Goal: Task Accomplishment & Management: Use online tool/utility

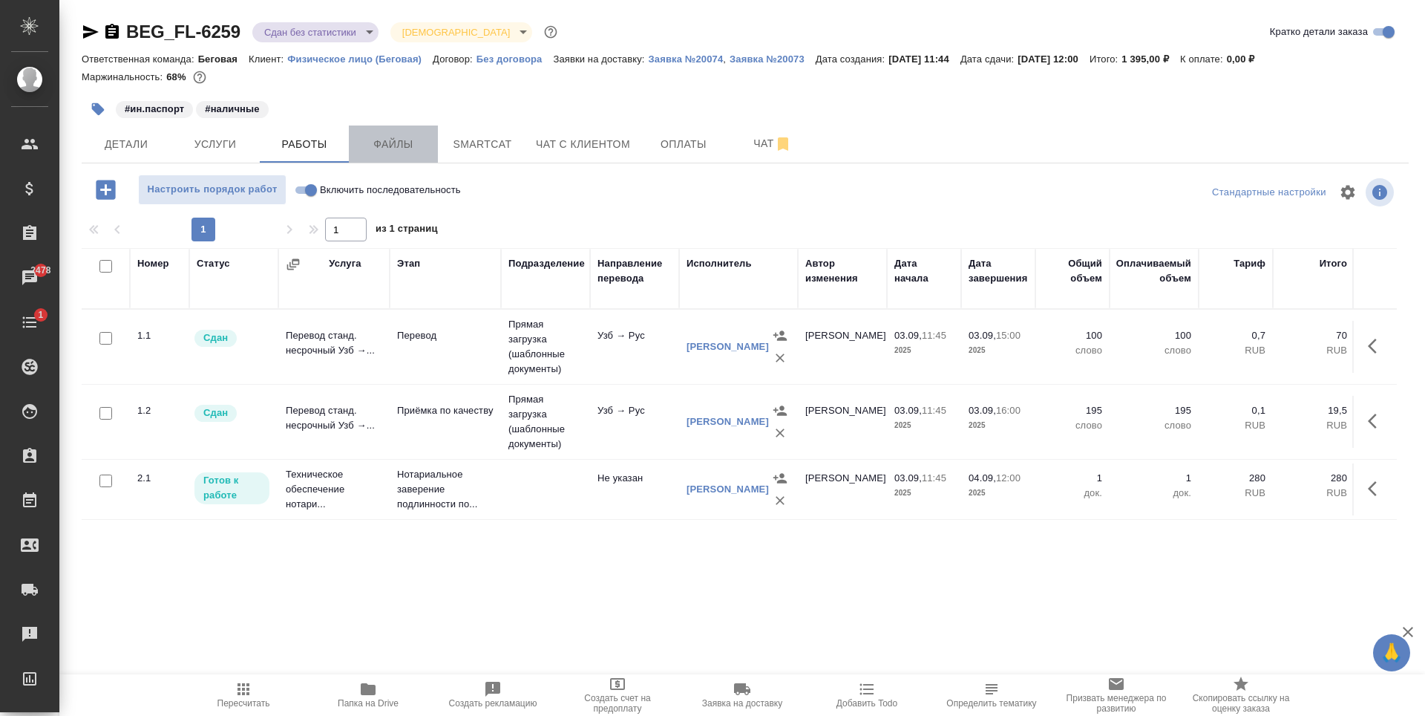
click at [375, 140] on span "Файлы" at bounding box center [393, 144] width 71 height 19
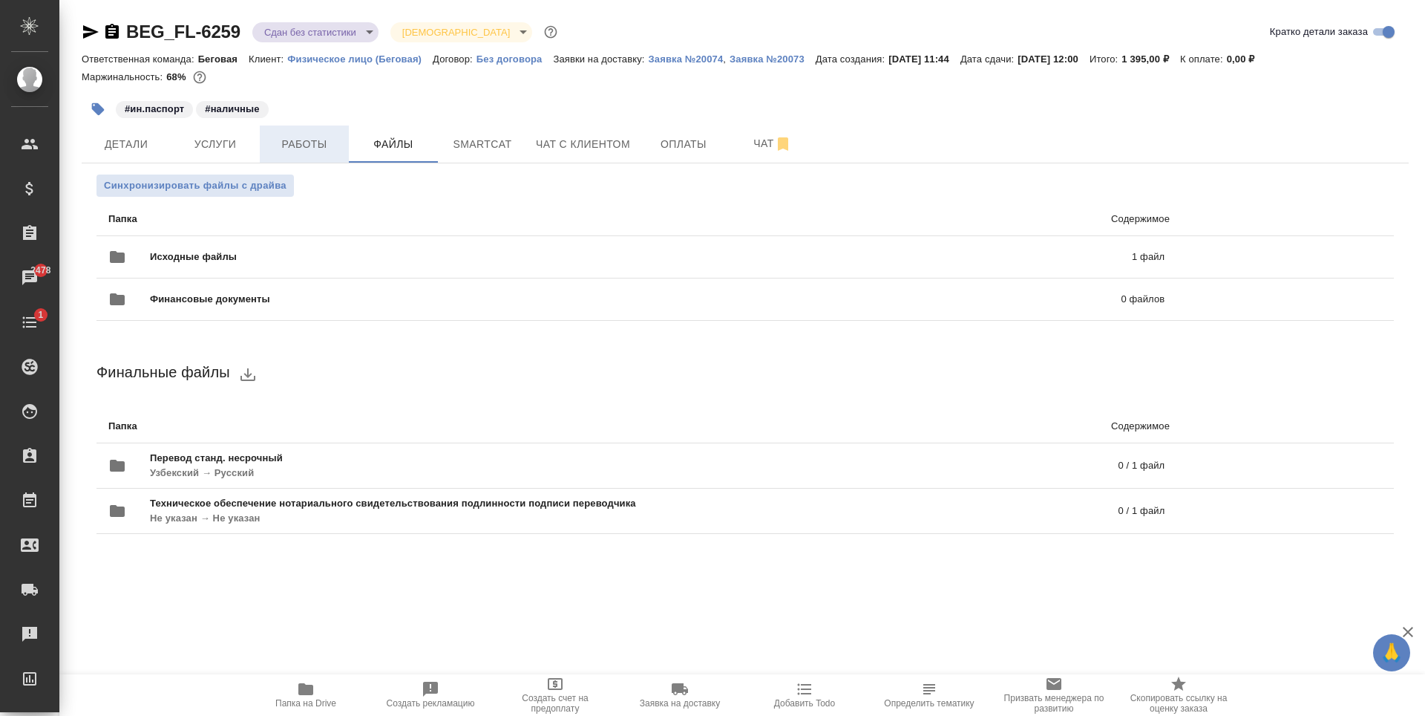
click at [343, 146] on button "Работы" at bounding box center [304, 143] width 89 height 37
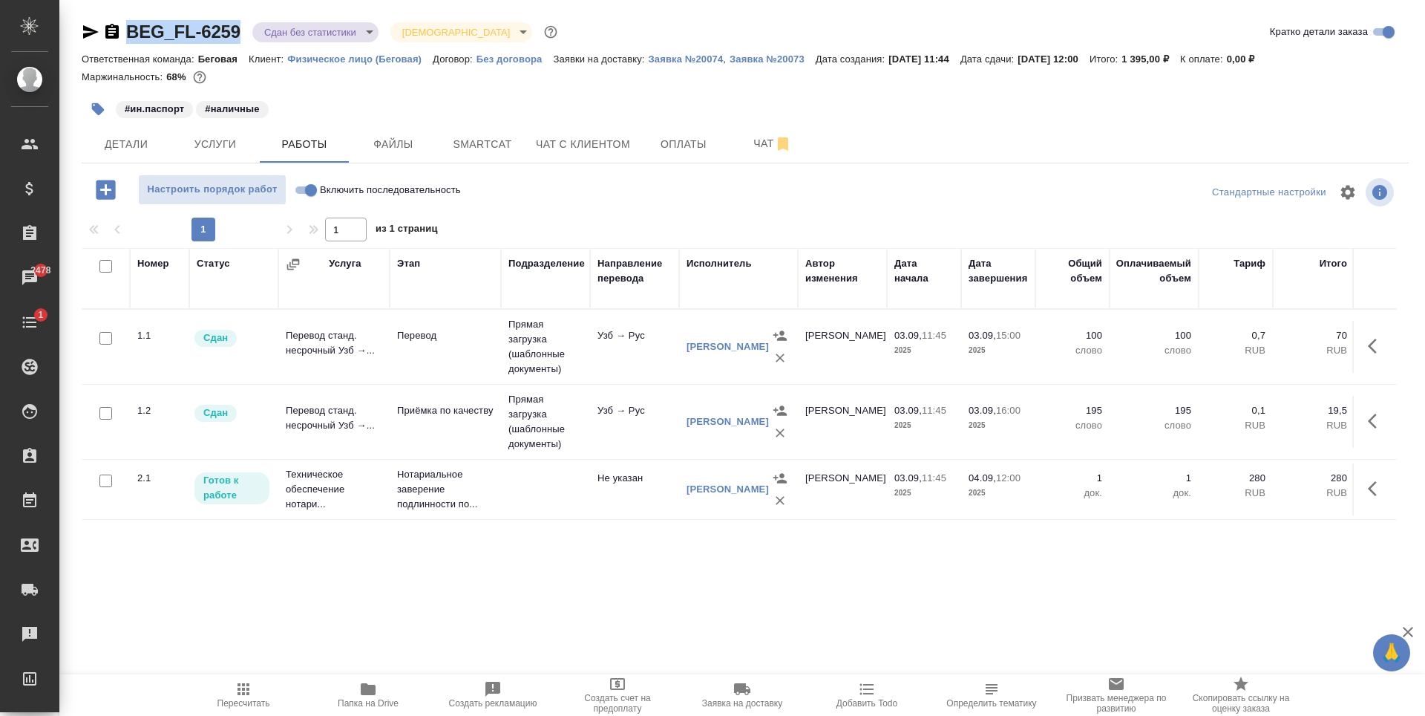
drag, startPoint x: 241, startPoint y: 36, endPoint x: 126, endPoint y: 45, distance: 114.7
click at [126, 45] on div "BEG_FL-6259 Сдан без статистики distributed Святая троица holyTrinity Кратко де…" at bounding box center [745, 35] width 1327 height 30
copy link "BEG_FL-6259"
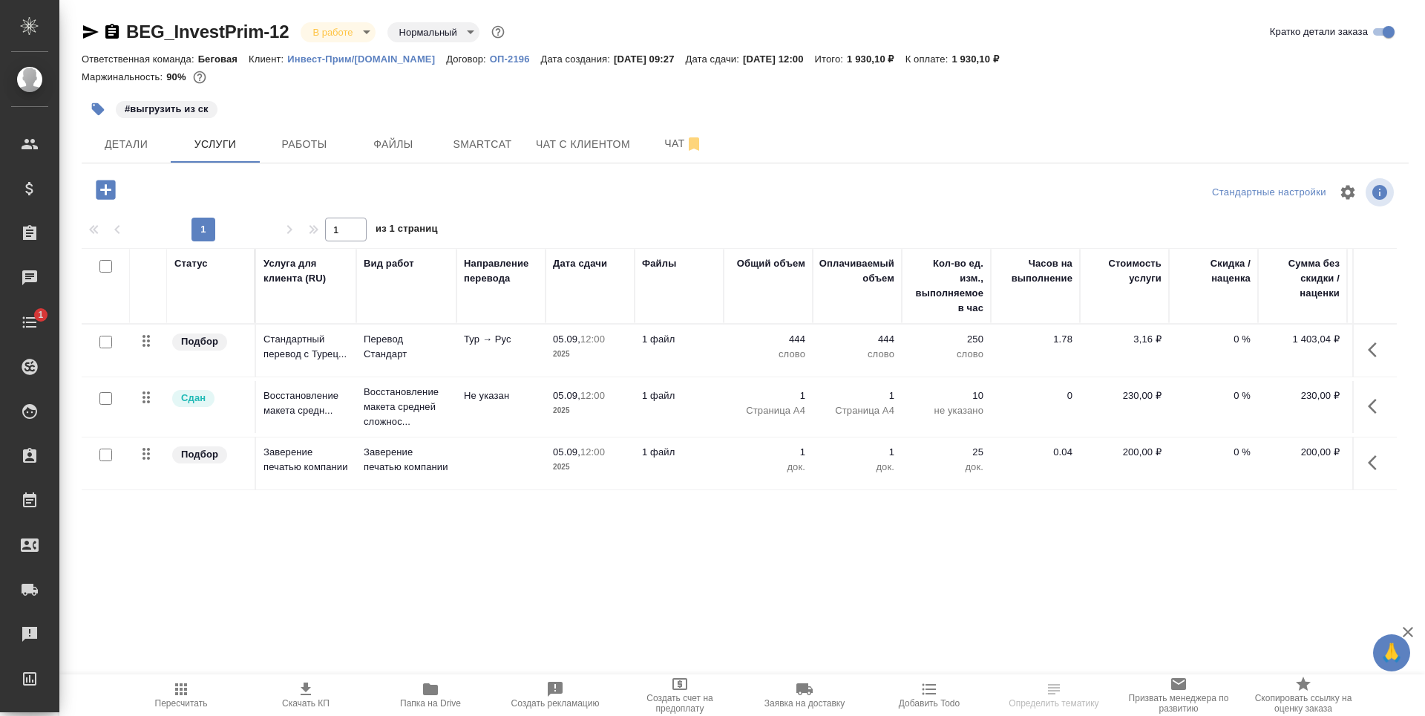
click at [292, 152] on span "Работы" at bounding box center [304, 144] width 71 height 19
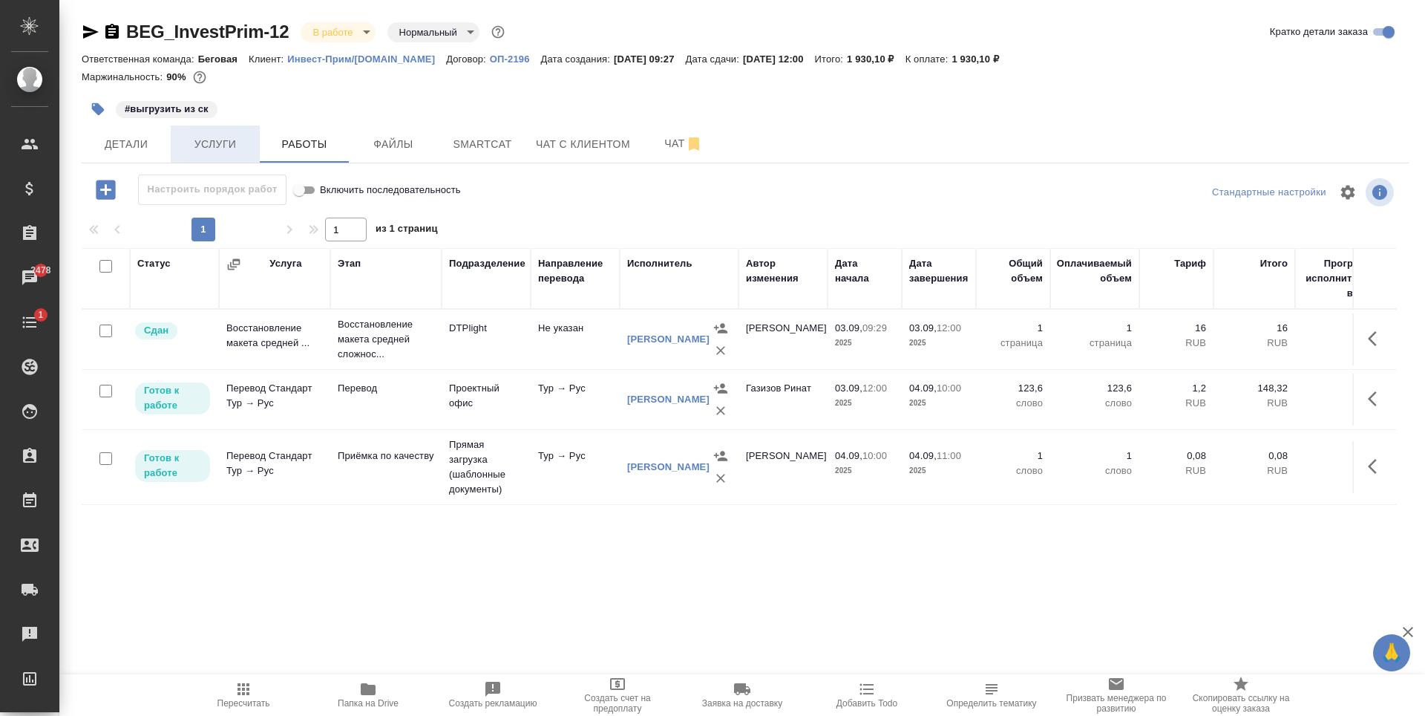
click at [194, 137] on span "Услуги" at bounding box center [215, 144] width 71 height 19
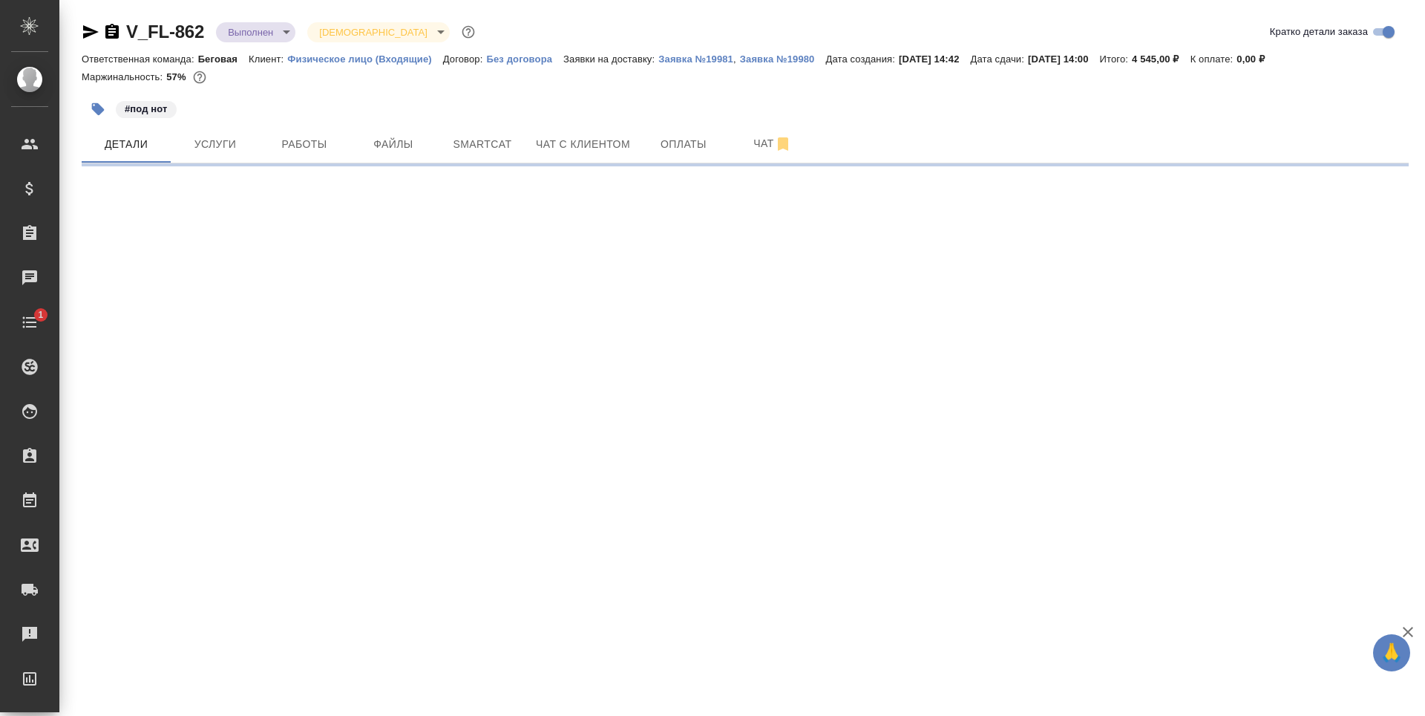
select select "RU"
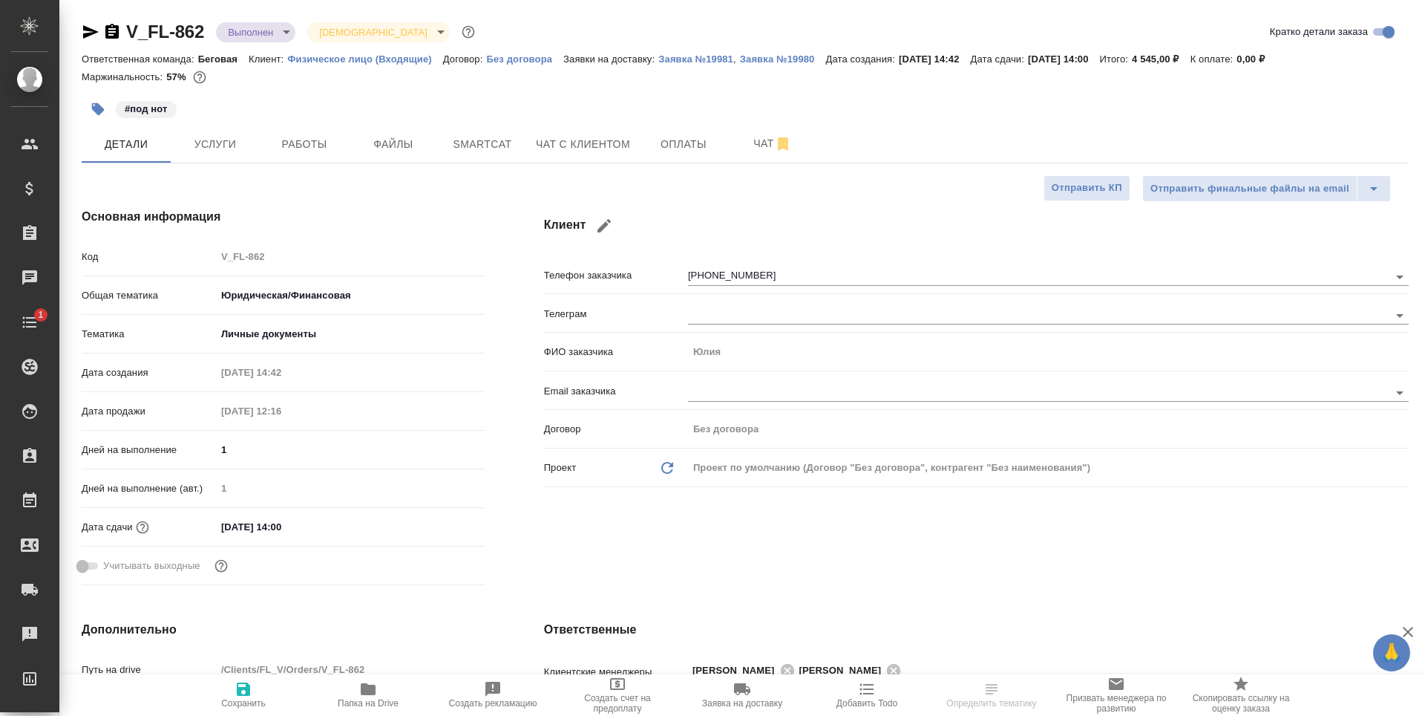
type textarea "x"
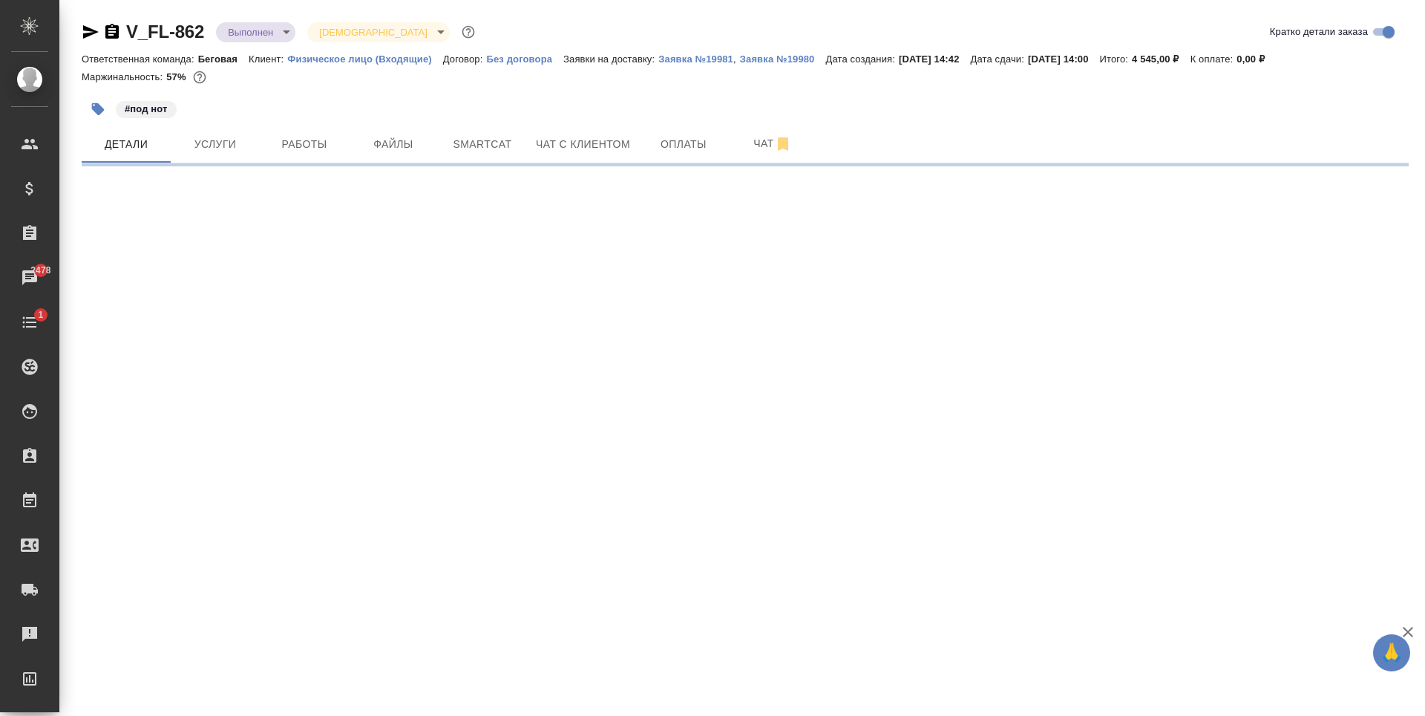
select select "RU"
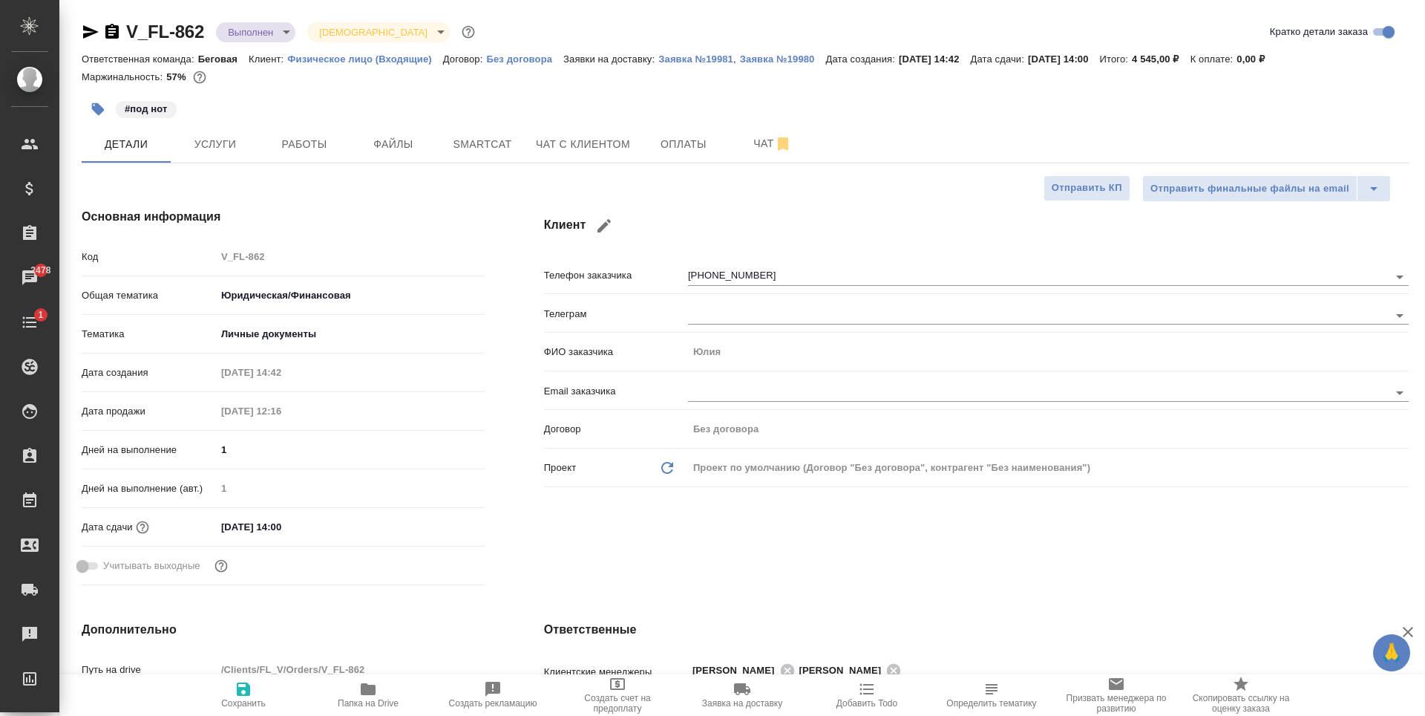
type textarea "x"
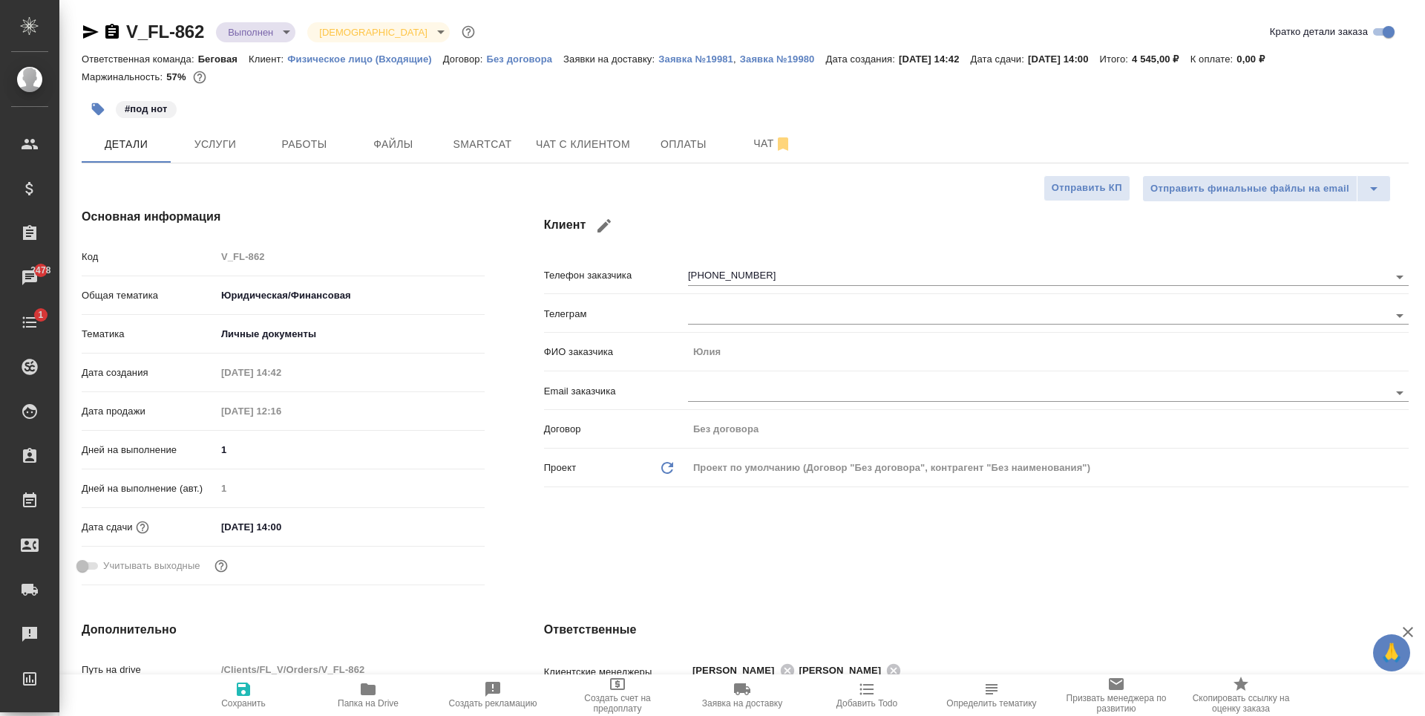
type textarea "x"
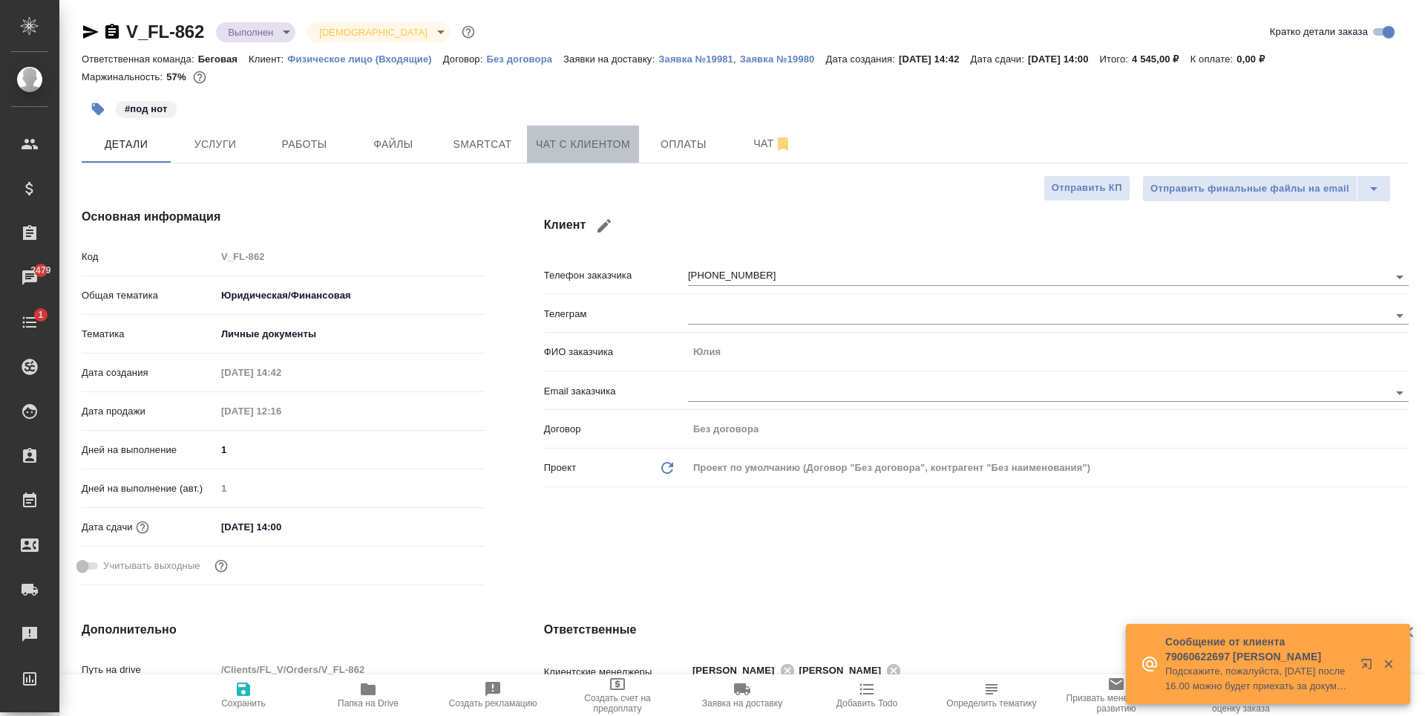
click at [564, 138] on span "Чат с клиентом" at bounding box center [583, 144] width 94 height 19
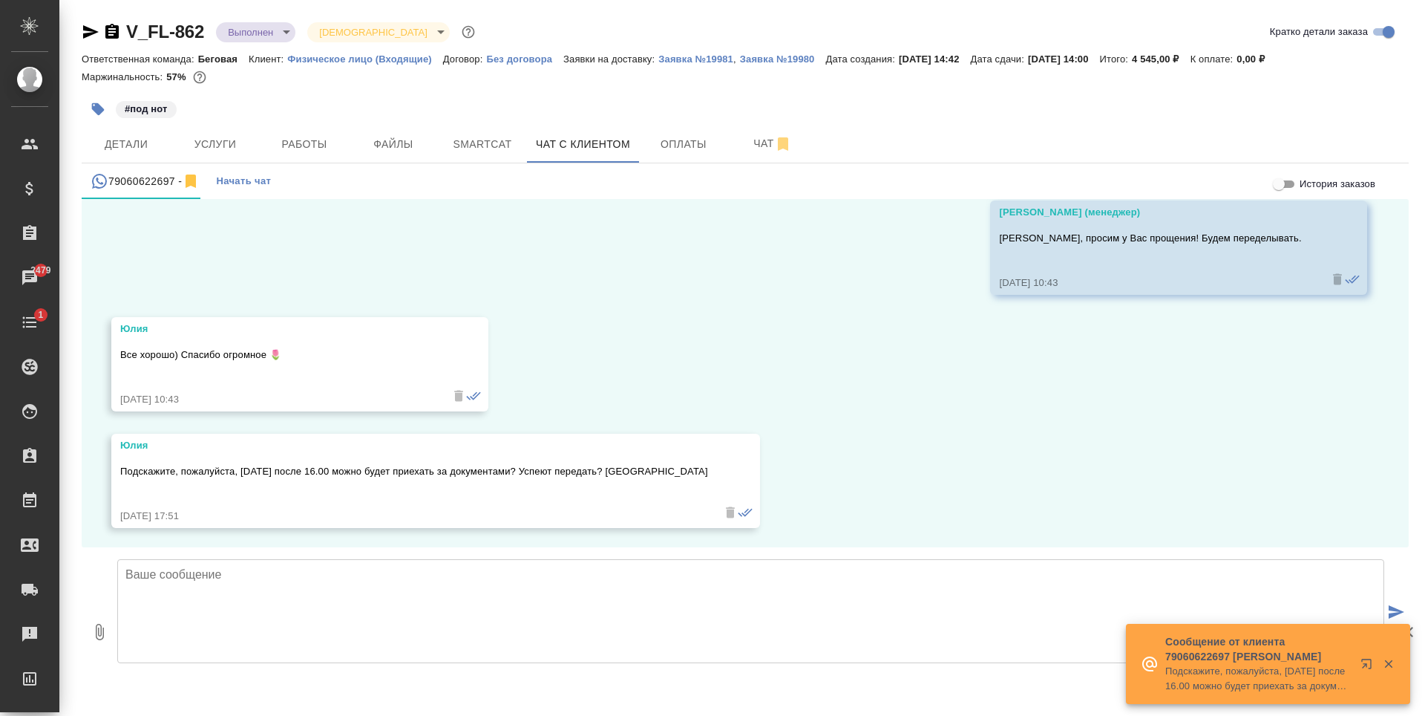
scroll to position [4743, 0]
click at [506, 608] on textarea at bounding box center [750, 611] width 1267 height 104
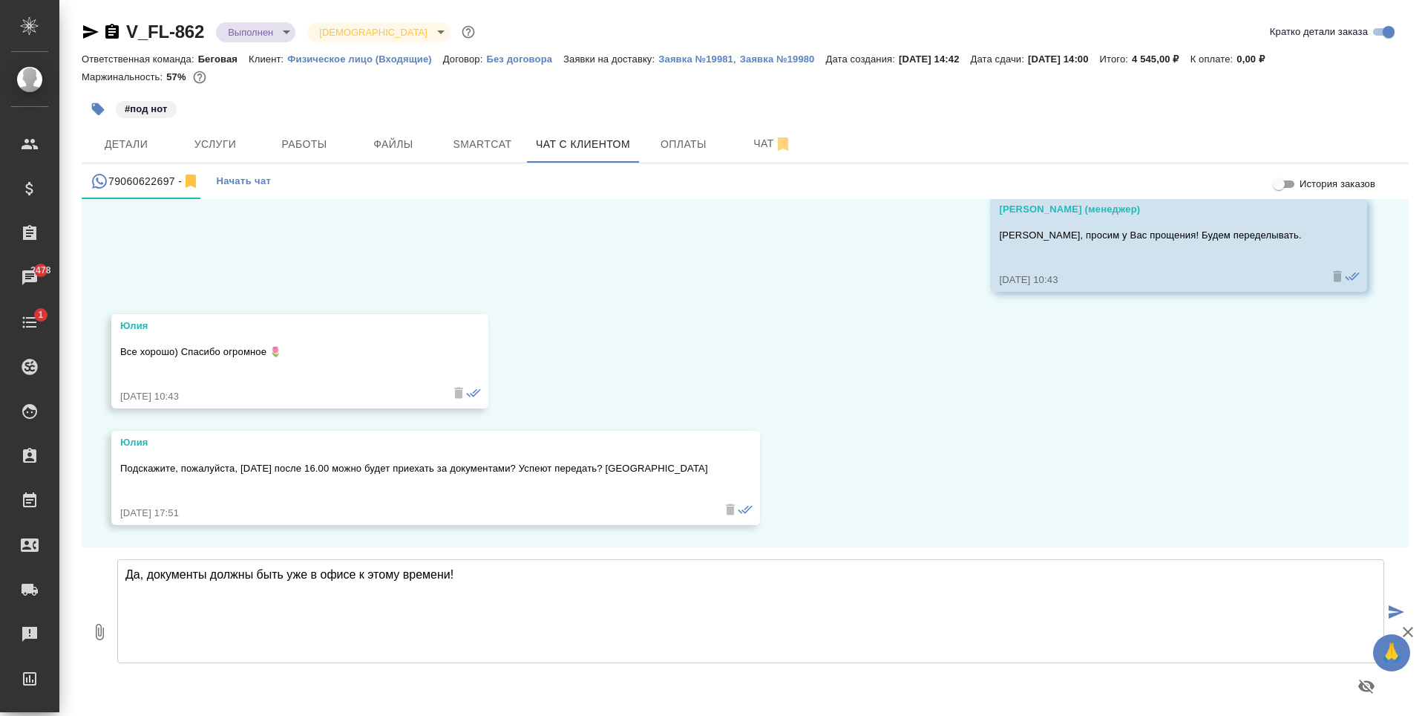
click at [145, 577] on textarea "Да, документы должны быть уже в офисе к этому времени!" at bounding box center [750, 611] width 1267 height 104
click at [552, 592] on textarea "Да, Юлия, документы должны быть уже в офисе к этому времени!" at bounding box center [750, 611] width 1267 height 104
type textarea "Да, Юлия, документы должны быть уже в офисе к этому времени! Если вдруг внезапн…"
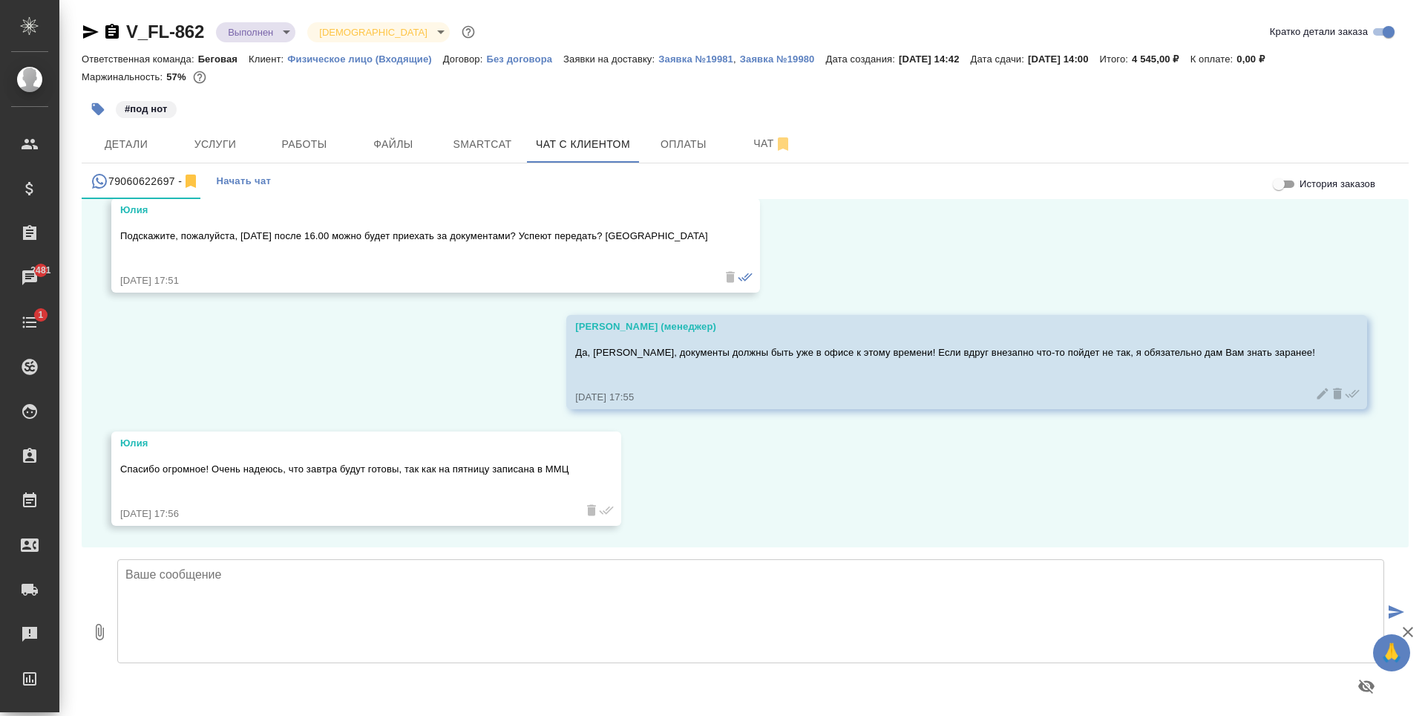
scroll to position [4976, 0]
click at [527, 600] on textarea at bounding box center [750, 611] width 1267 height 104
drag, startPoint x: 373, startPoint y: 574, endPoint x: 396, endPoint y: 578, distance: 24.2
click at [396, 578] on textarea "Постараюсь сделать все, что в моих силах!" at bounding box center [750, 611] width 1267 height 104
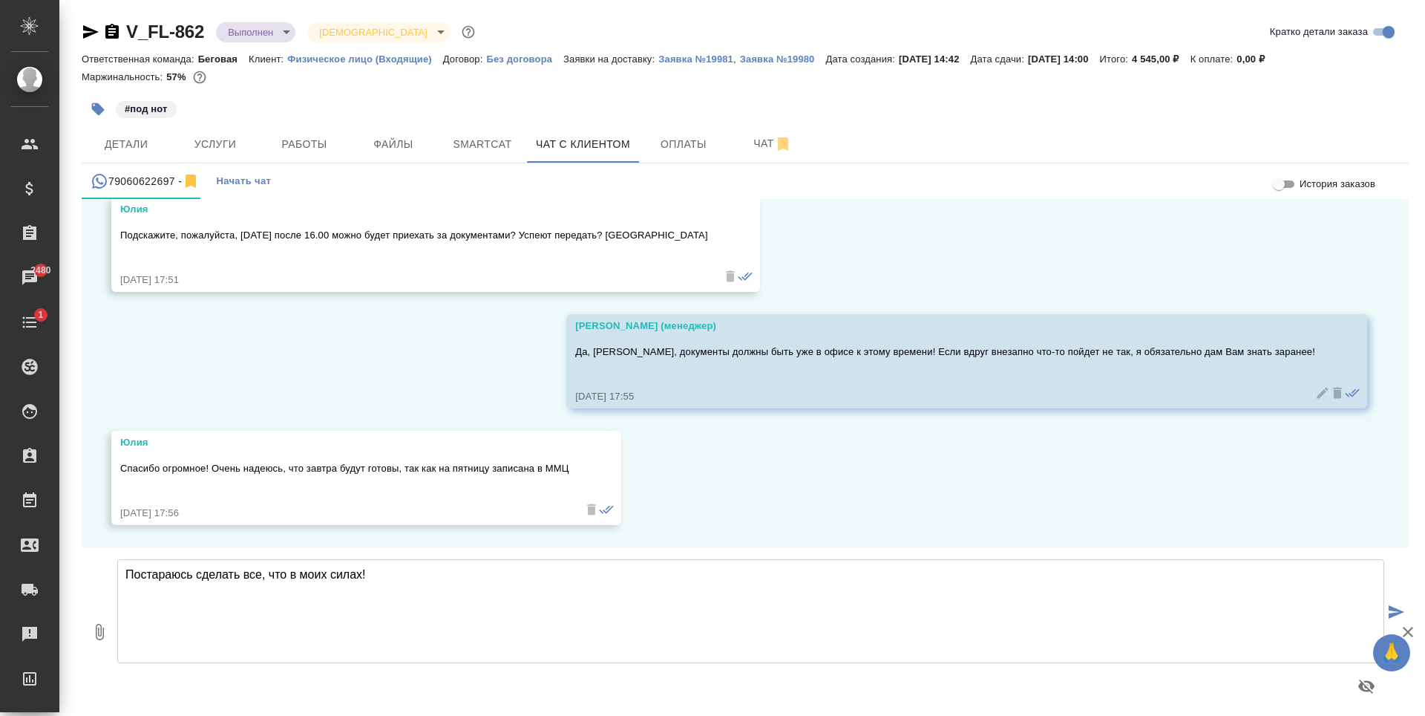
click at [125, 576] on textarea "Постараюсь сделать все, что в моих силах!" at bounding box center [750, 611] width 1267 height 104
click at [535, 574] on textarea "Завтра документы точно будут. Постараюсь сделать все, что в моих силах!" at bounding box center [750, 611] width 1267 height 104
click at [711, 580] on textarea "Завтра документы точно будут. Постараюсь сделать все, что в моих силах, чтобы б…" at bounding box center [750, 611] width 1267 height 104
type textarea "Завтра документы точно будут. Постараюсь сделать все, что в моих силах, чтобы б…"
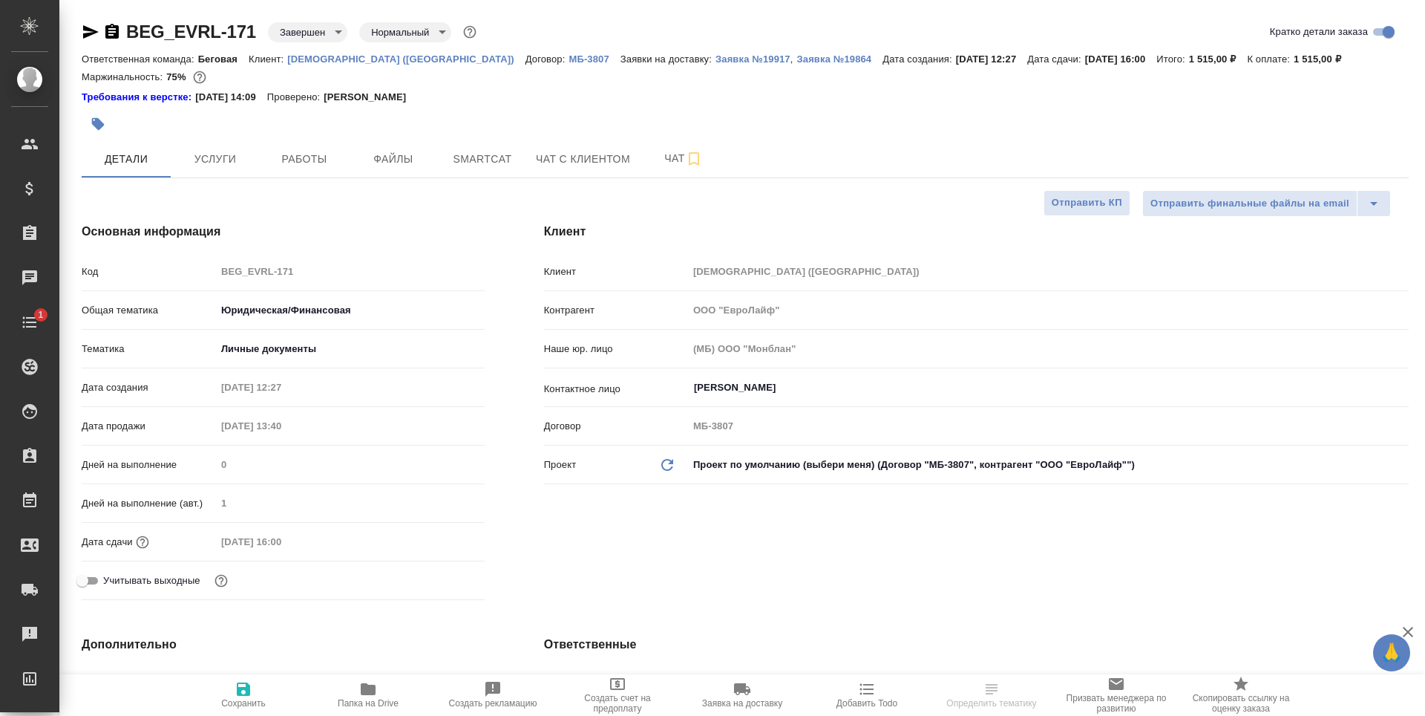
select select "RU"
click at [341, 59] on p "[DEMOGRAPHIC_DATA] ([GEOGRAPHIC_DATA])" at bounding box center [406, 58] width 238 height 11
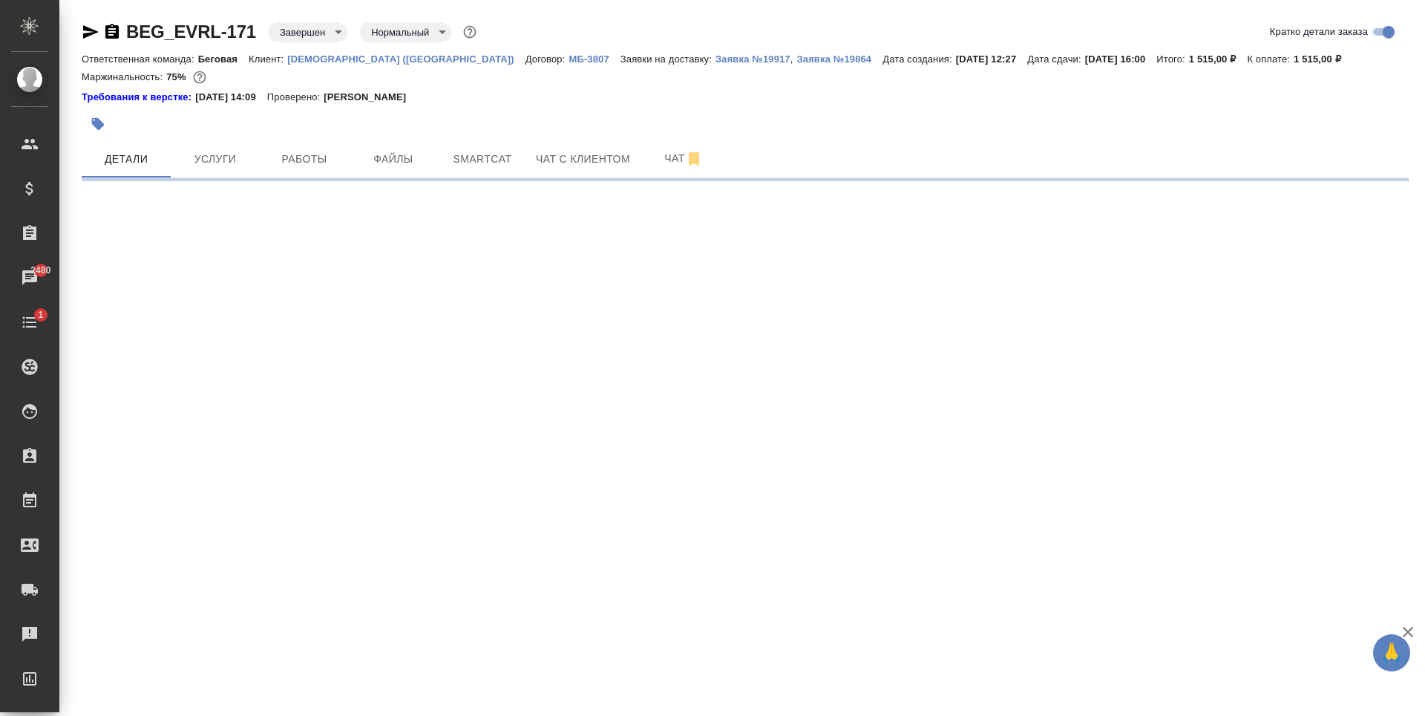
select select "RU"
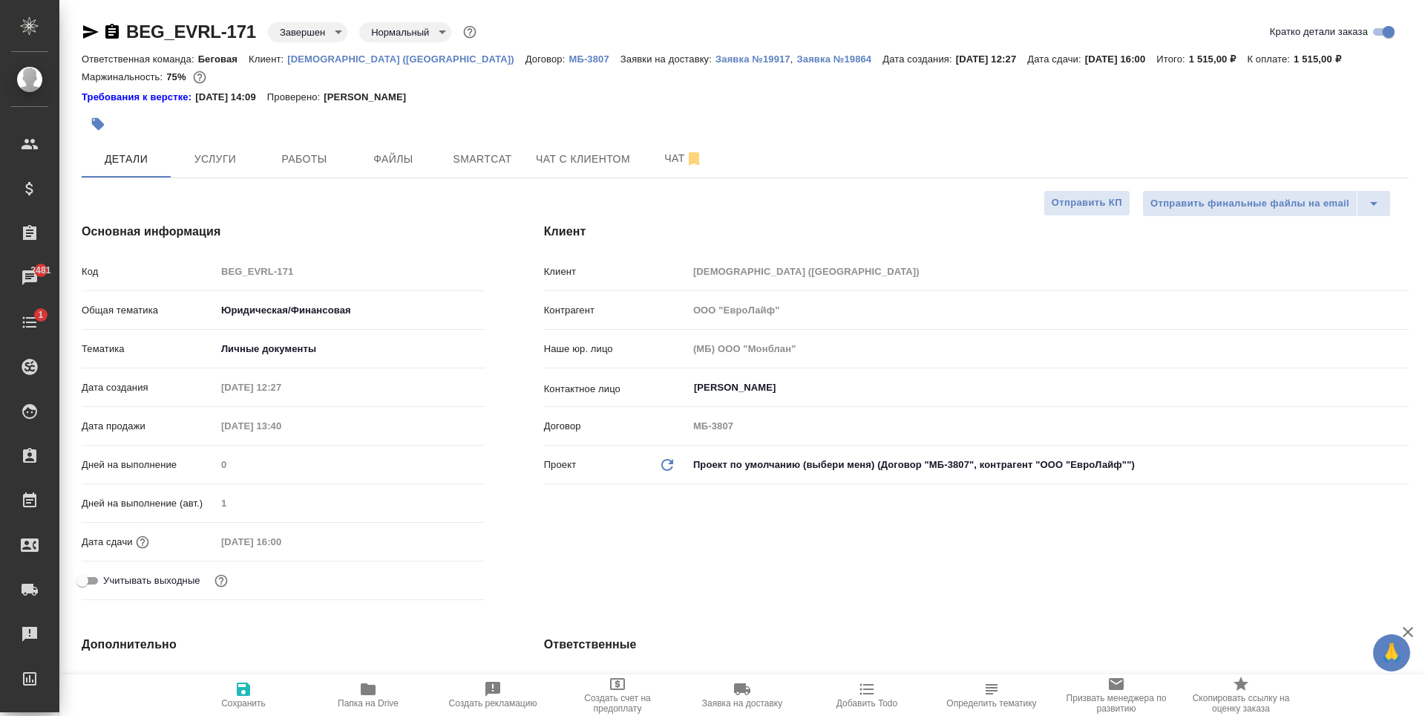
type textarea "x"
click at [342, 59] on p "[DEMOGRAPHIC_DATA] ([GEOGRAPHIC_DATA])" at bounding box center [406, 58] width 238 height 11
type textarea "x"
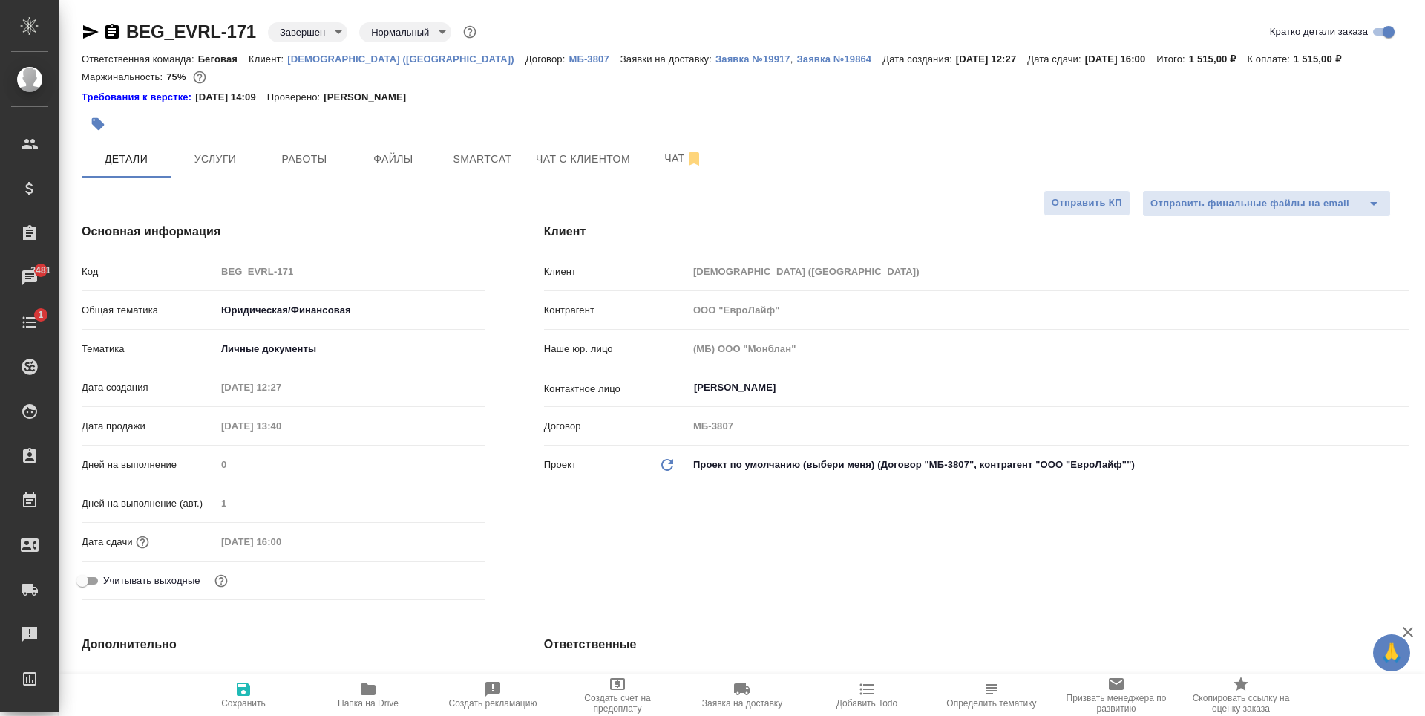
type textarea "x"
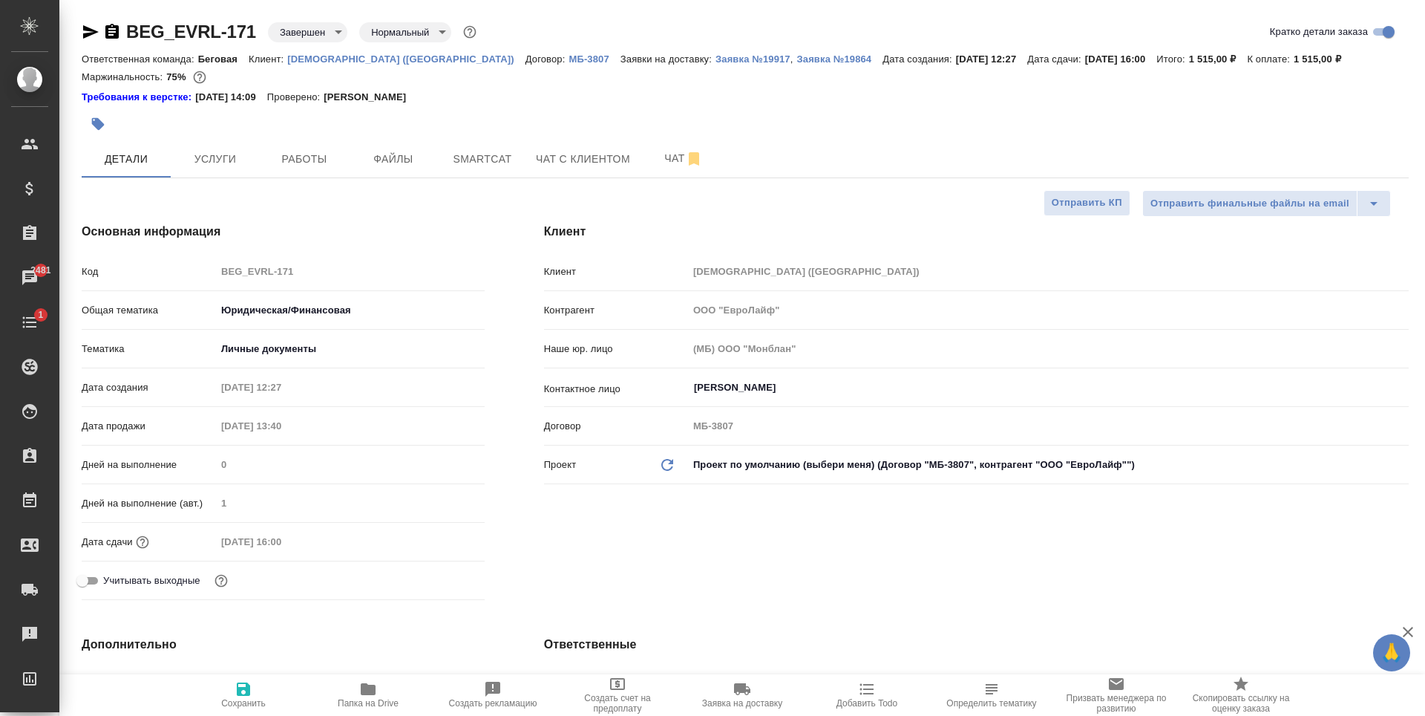
type textarea "x"
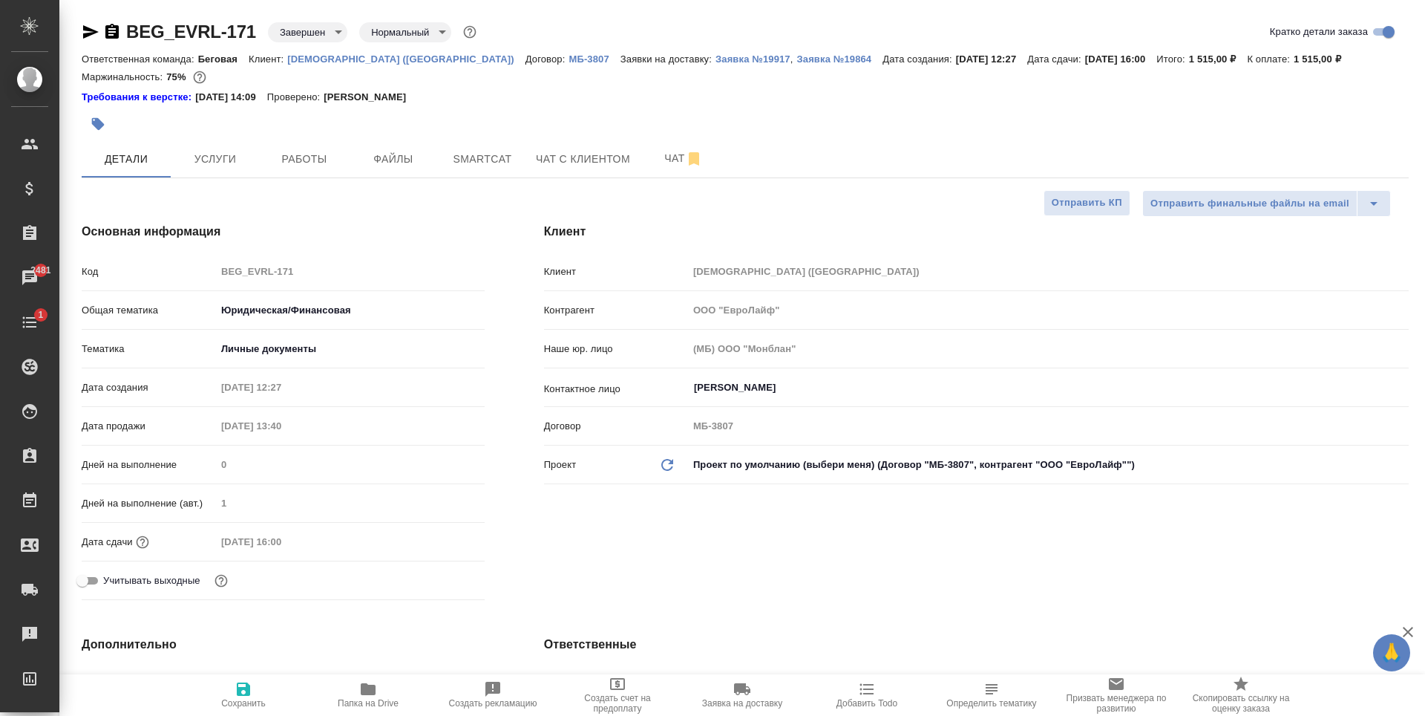
type textarea "x"
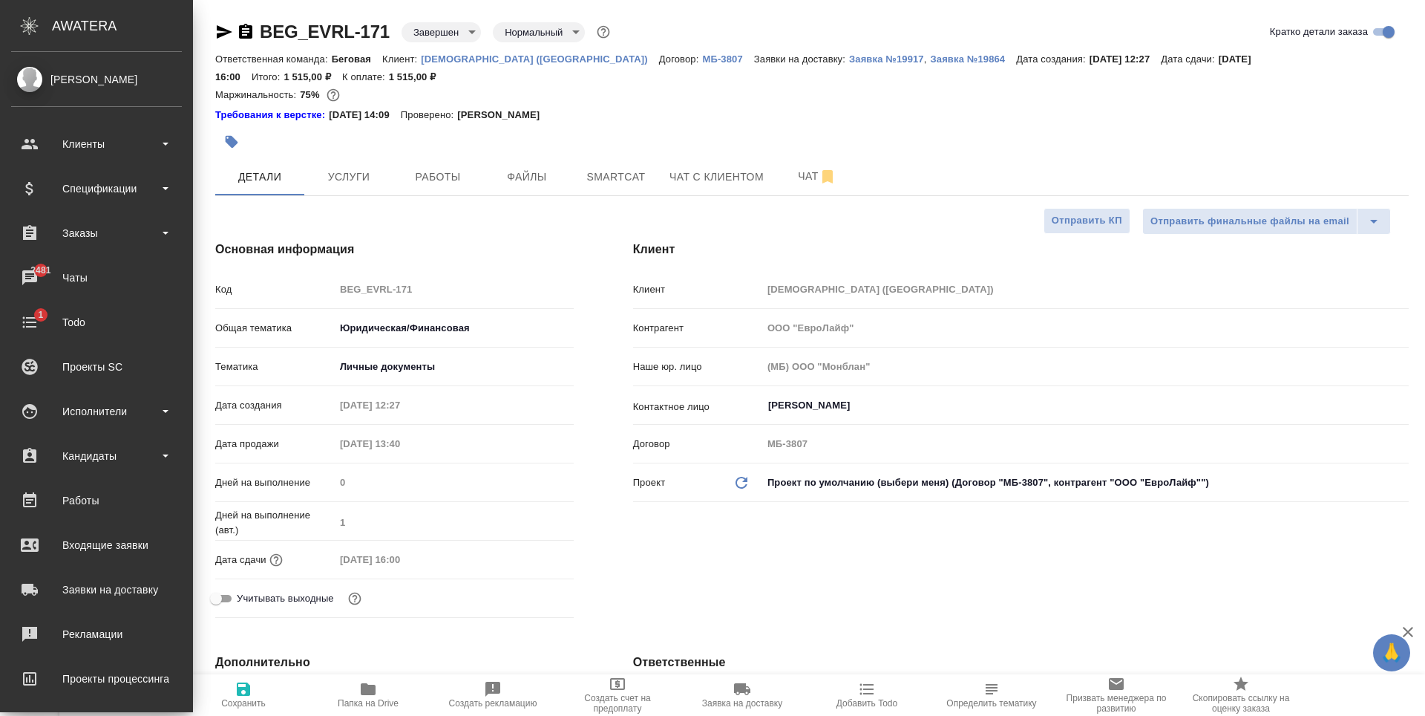
type textarea "x"
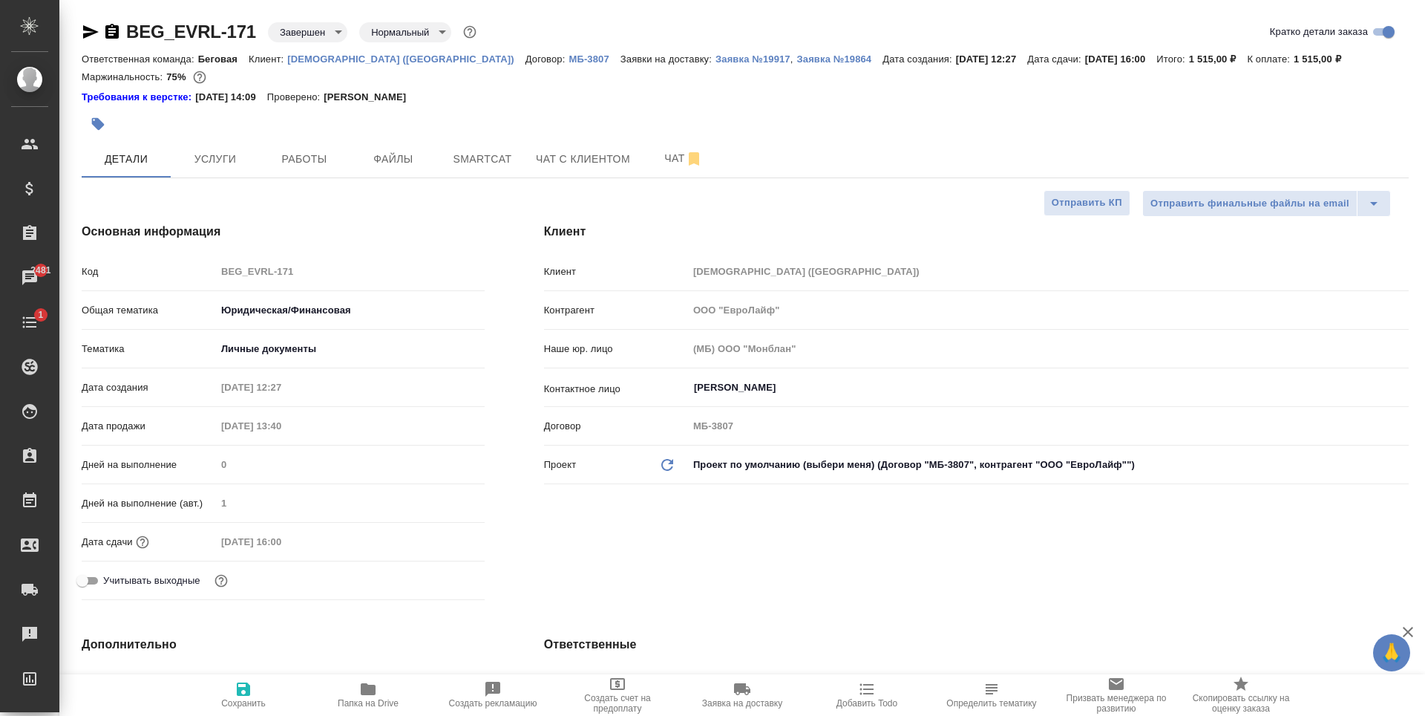
type textarea "x"
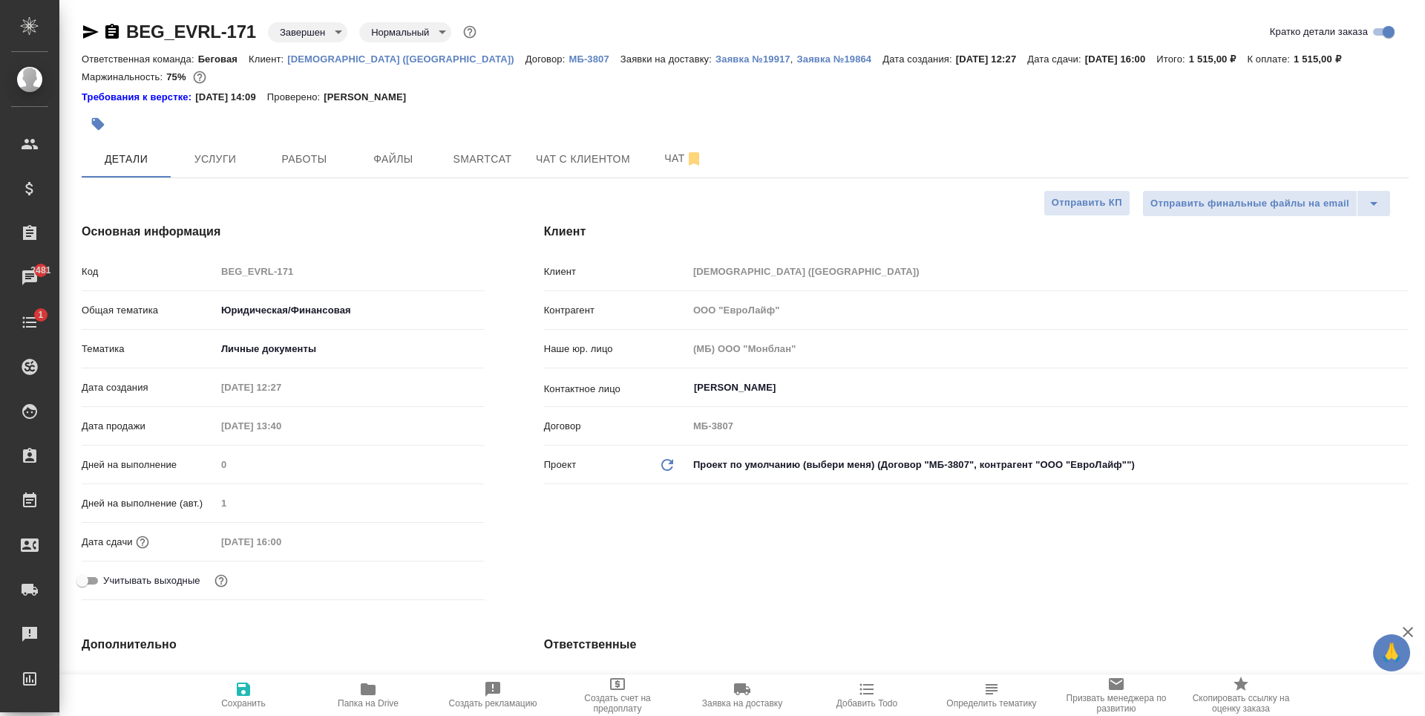
type textarea "x"
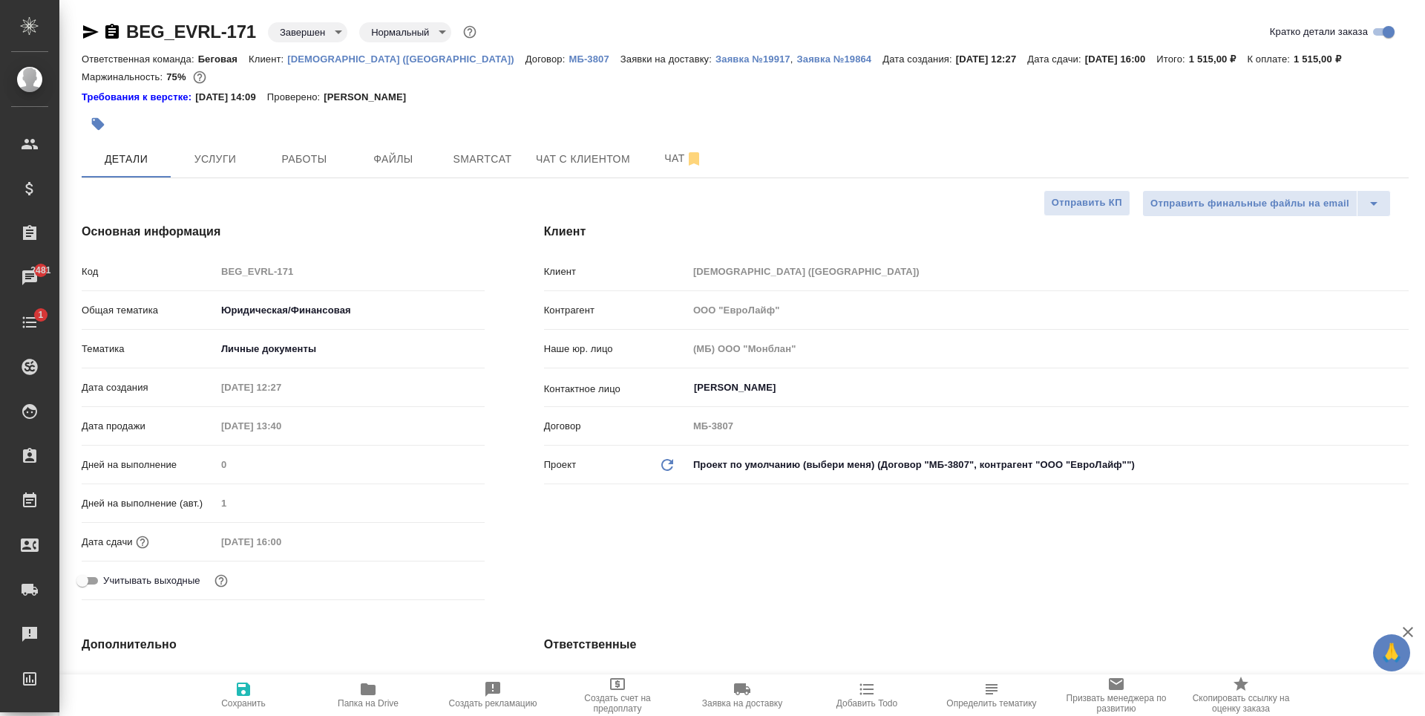
type textarea "x"
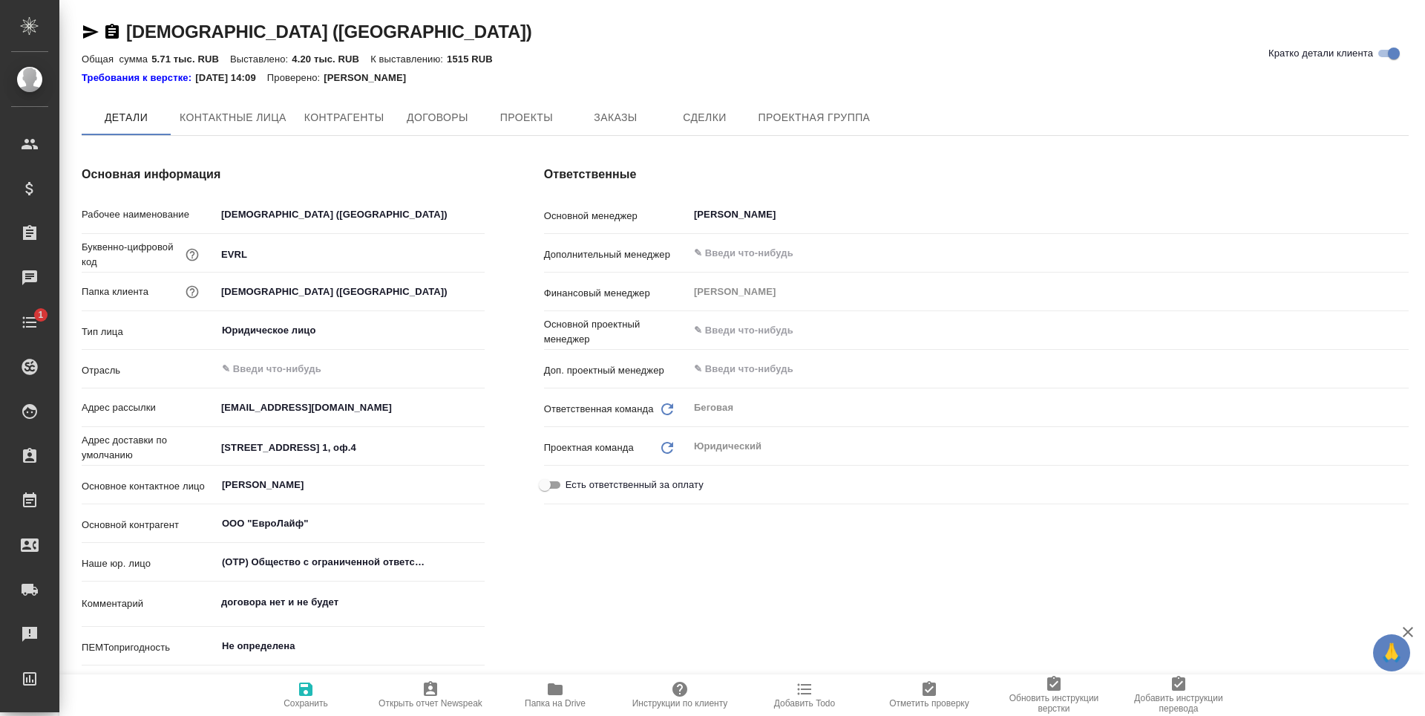
type textarea "x"
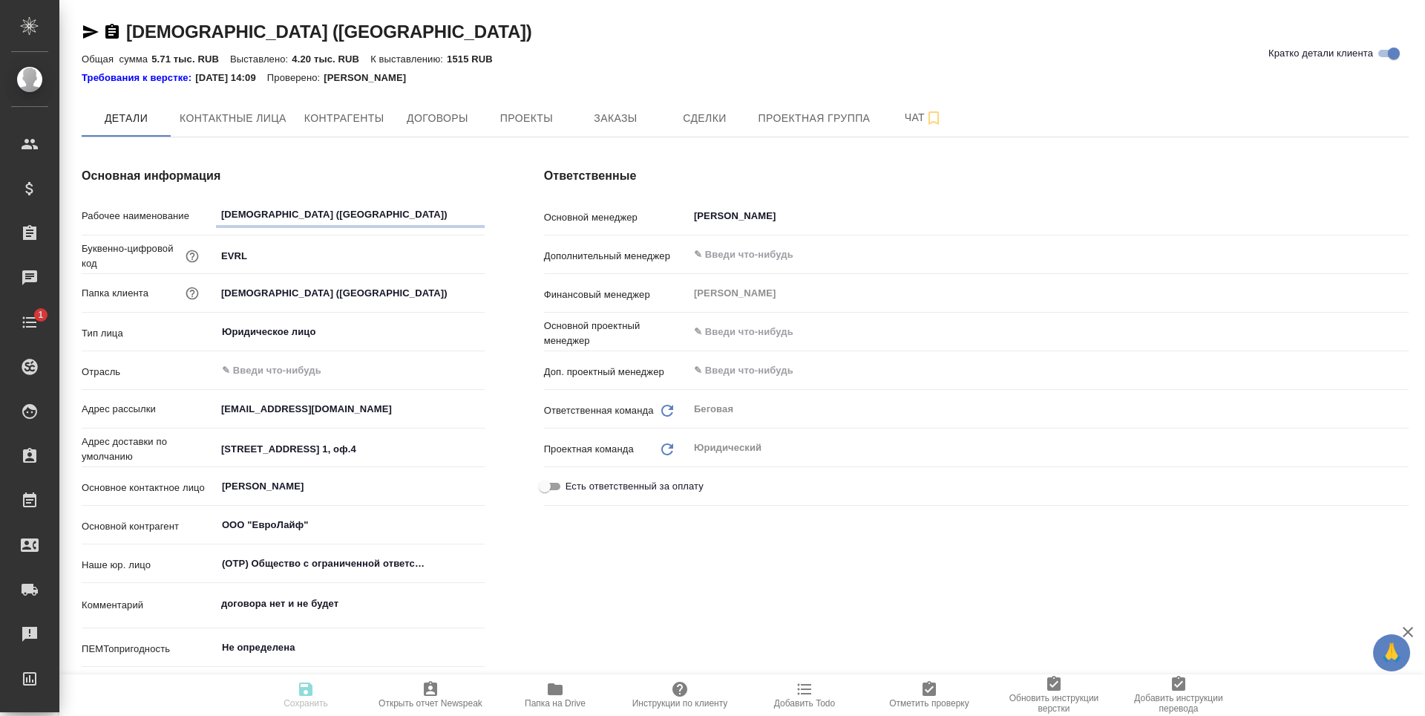
type textarea "x"
click at [420, 117] on span "Договоры" at bounding box center [437, 118] width 71 height 19
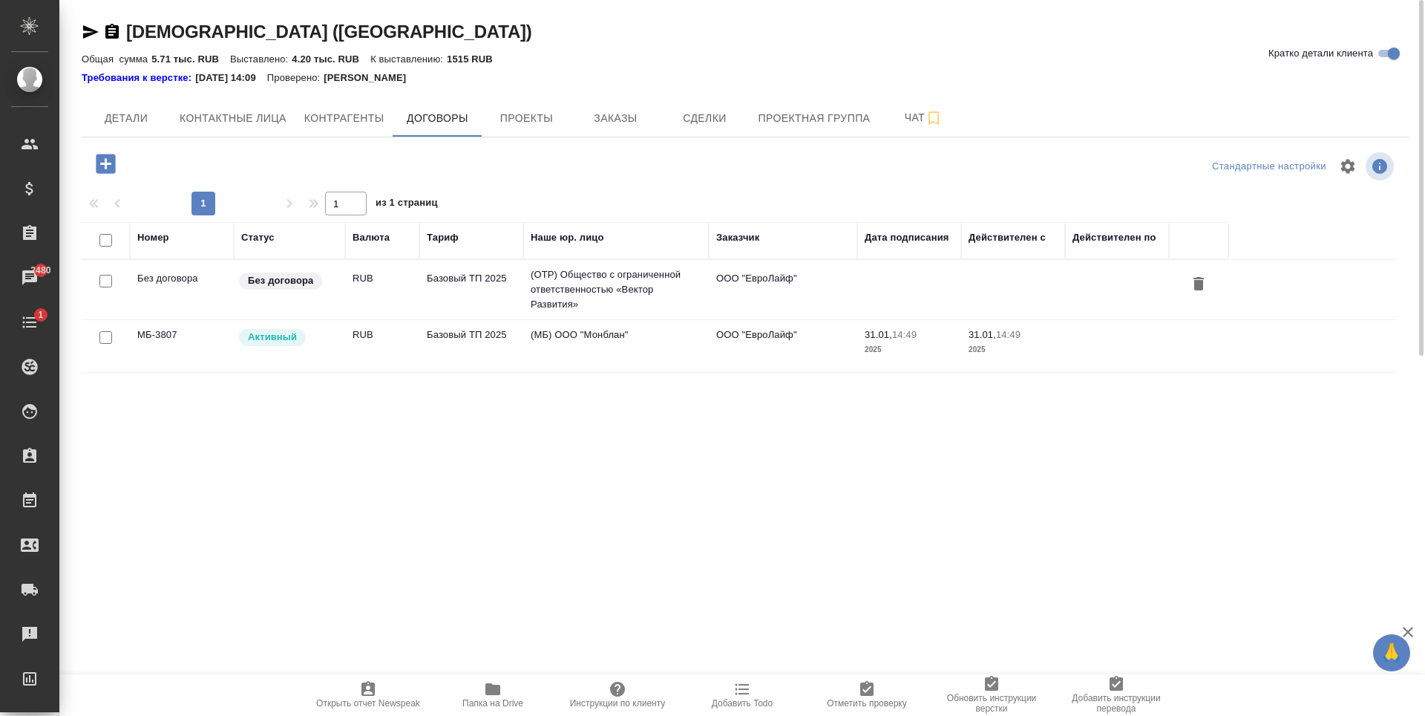
click at [577, 364] on td "(МБ) ООО "Монблан"" at bounding box center [616, 346] width 186 height 52
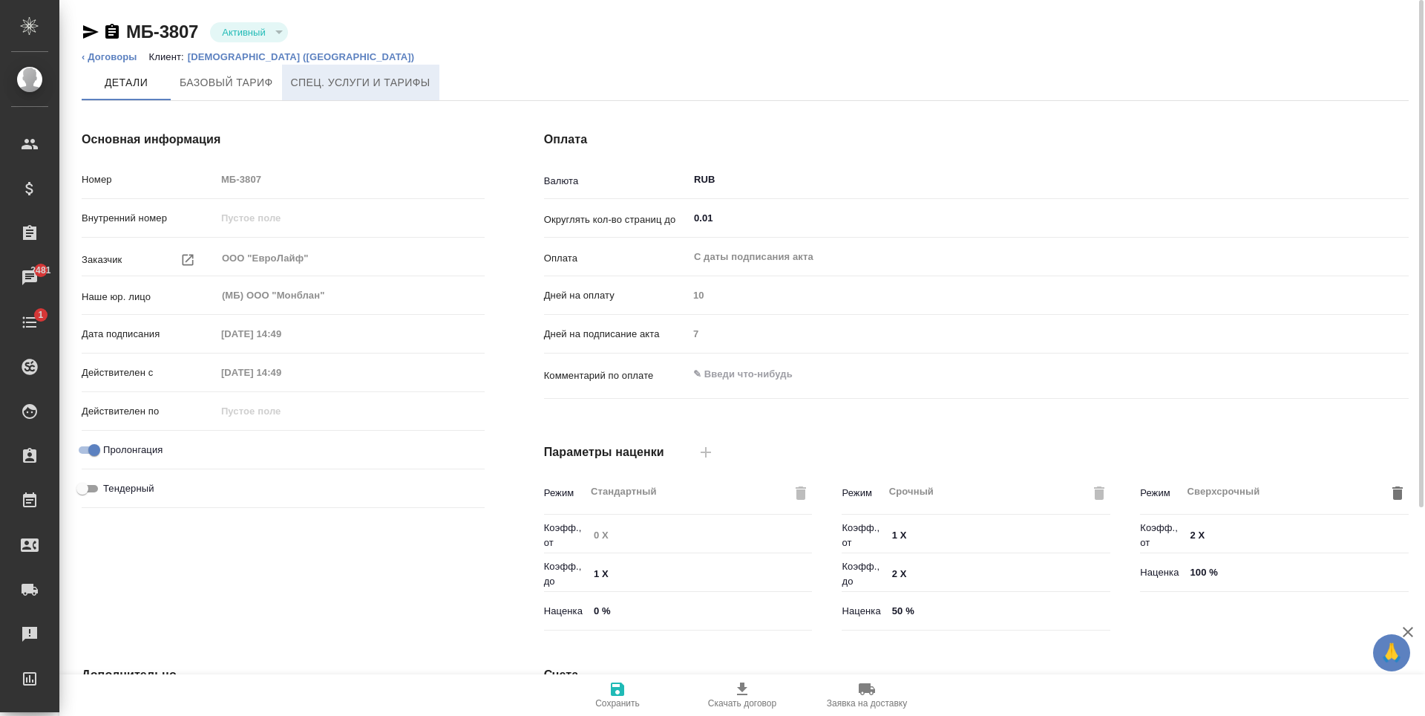
click at [402, 82] on span "Спец. услуги и тарифы" at bounding box center [361, 82] width 140 height 19
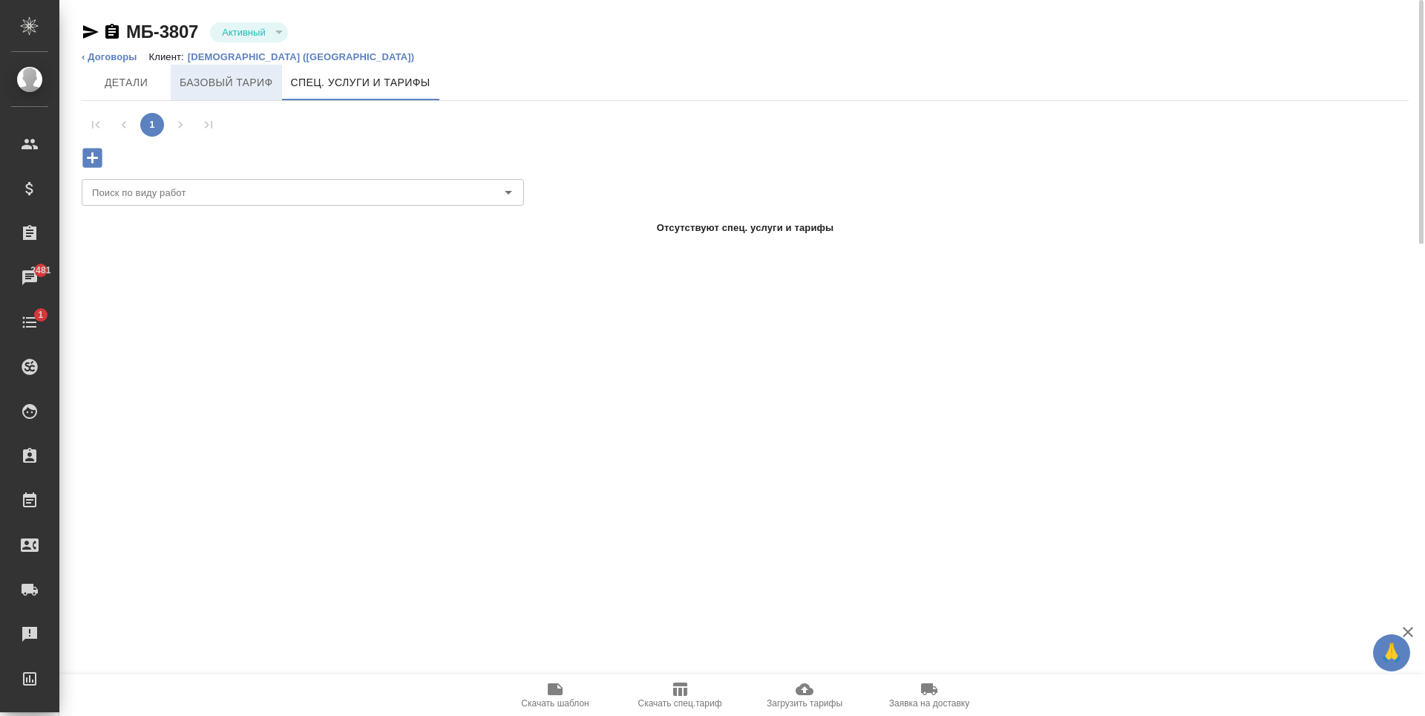
click at [232, 77] on span "Базовый тариф" at bounding box center [227, 82] width 94 height 19
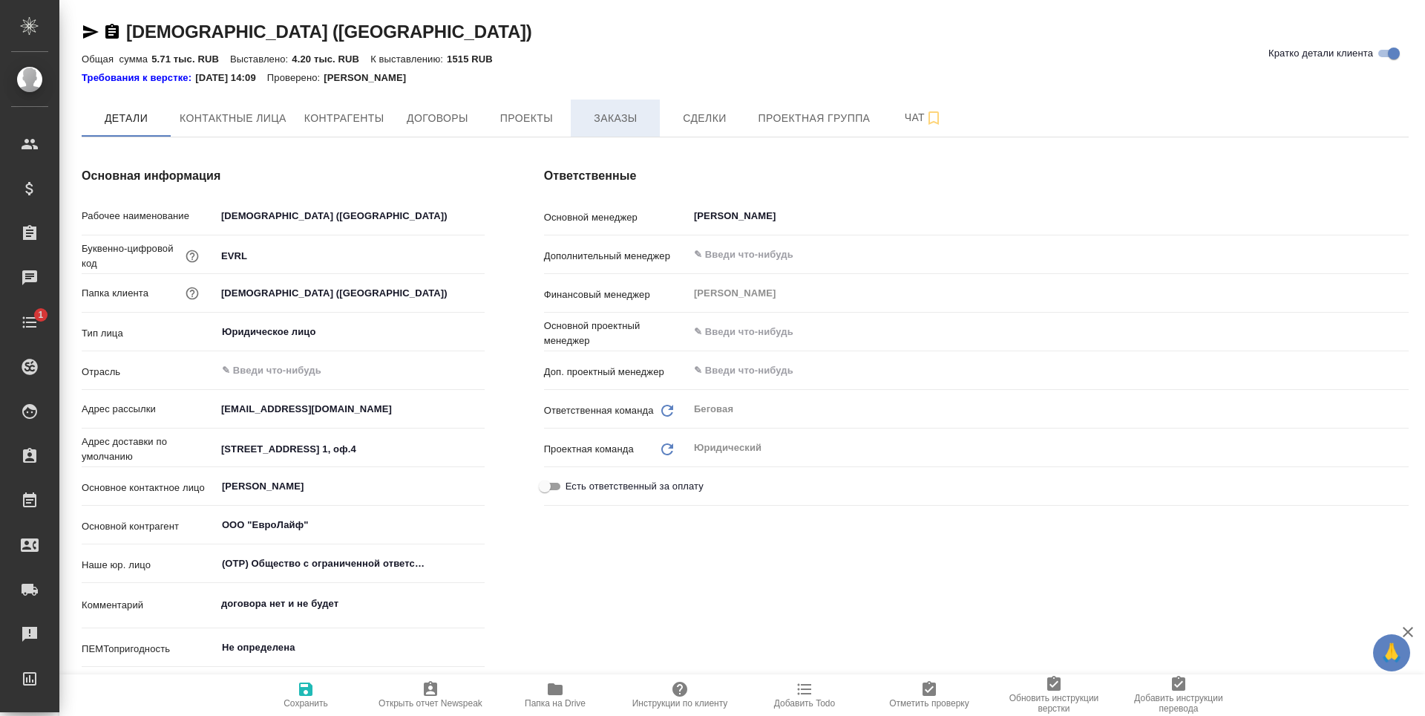
type textarea "x"
click at [639, 120] on span "Заказы" at bounding box center [615, 118] width 71 height 19
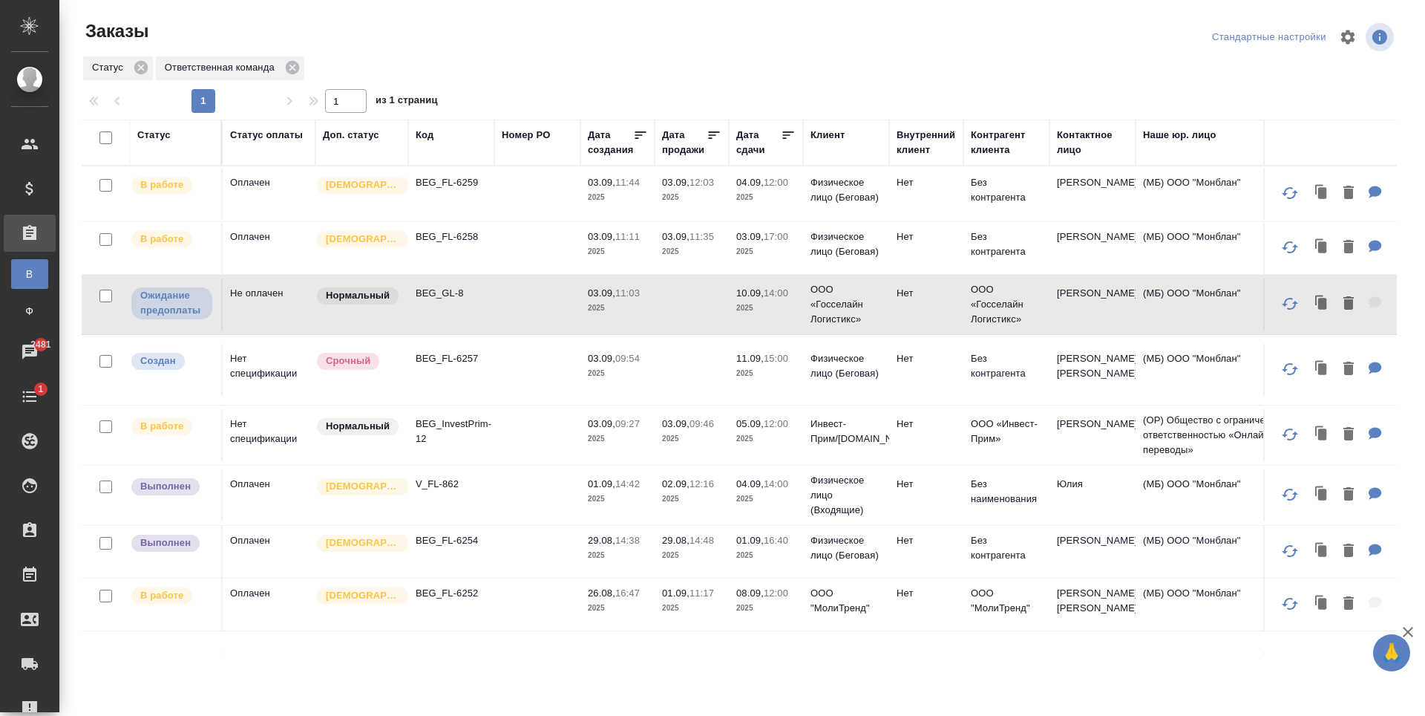
scroll to position [171, 0]
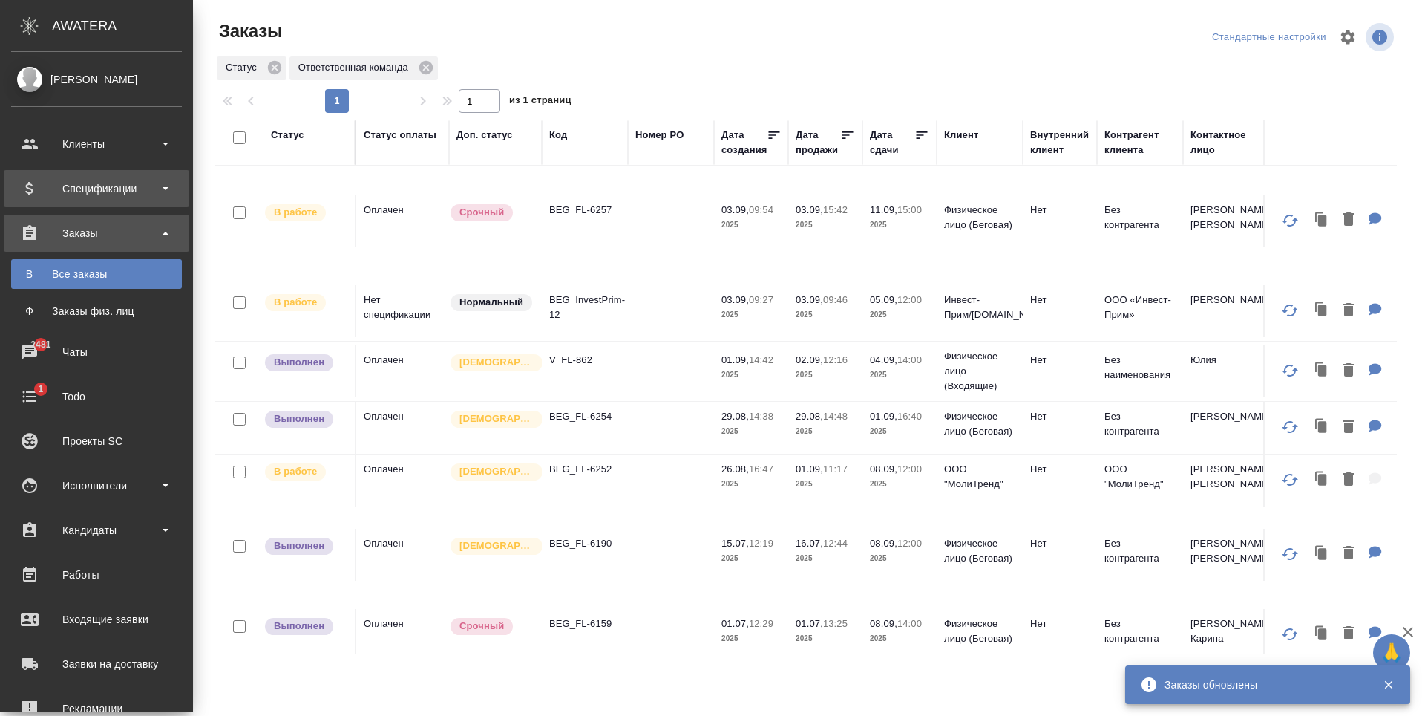
click at [72, 185] on div "Спецификации" at bounding box center [96, 188] width 171 height 22
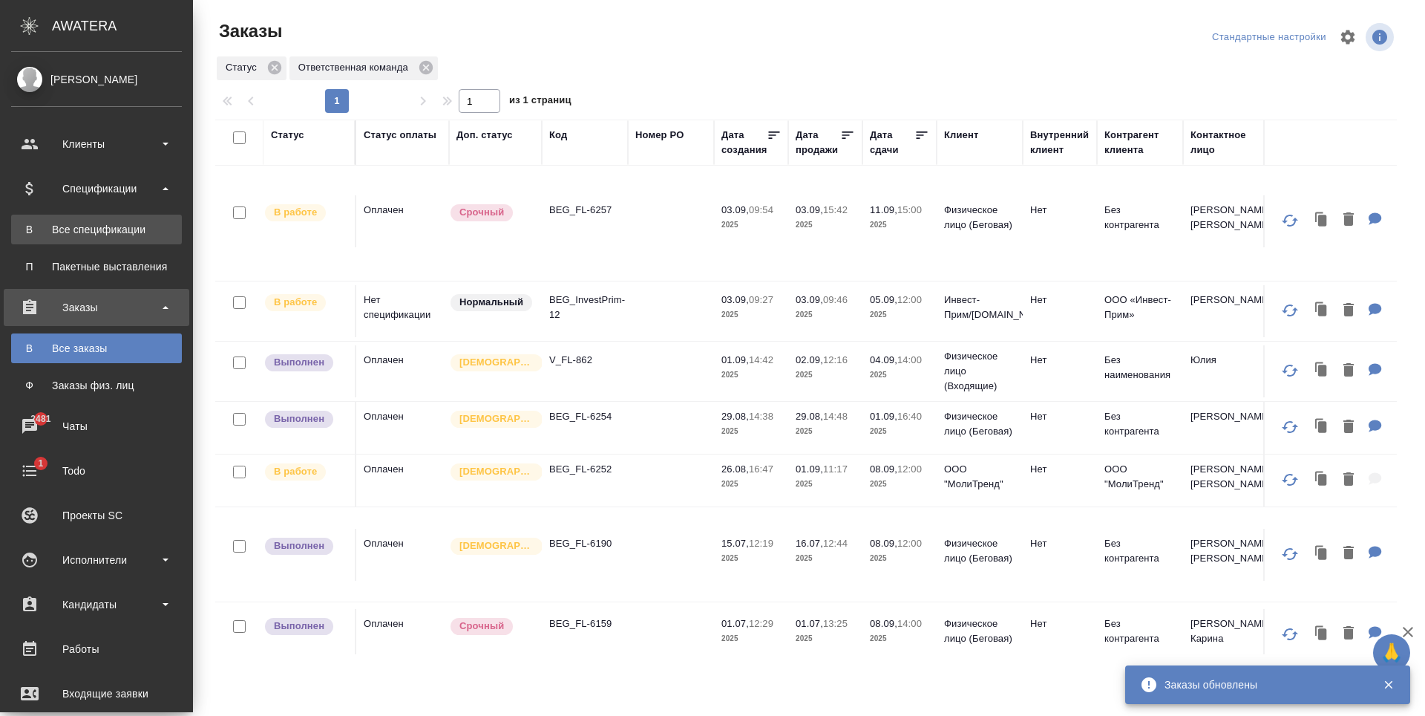
click at [94, 232] on div "Все спецификации" at bounding box center [97, 229] width 156 height 15
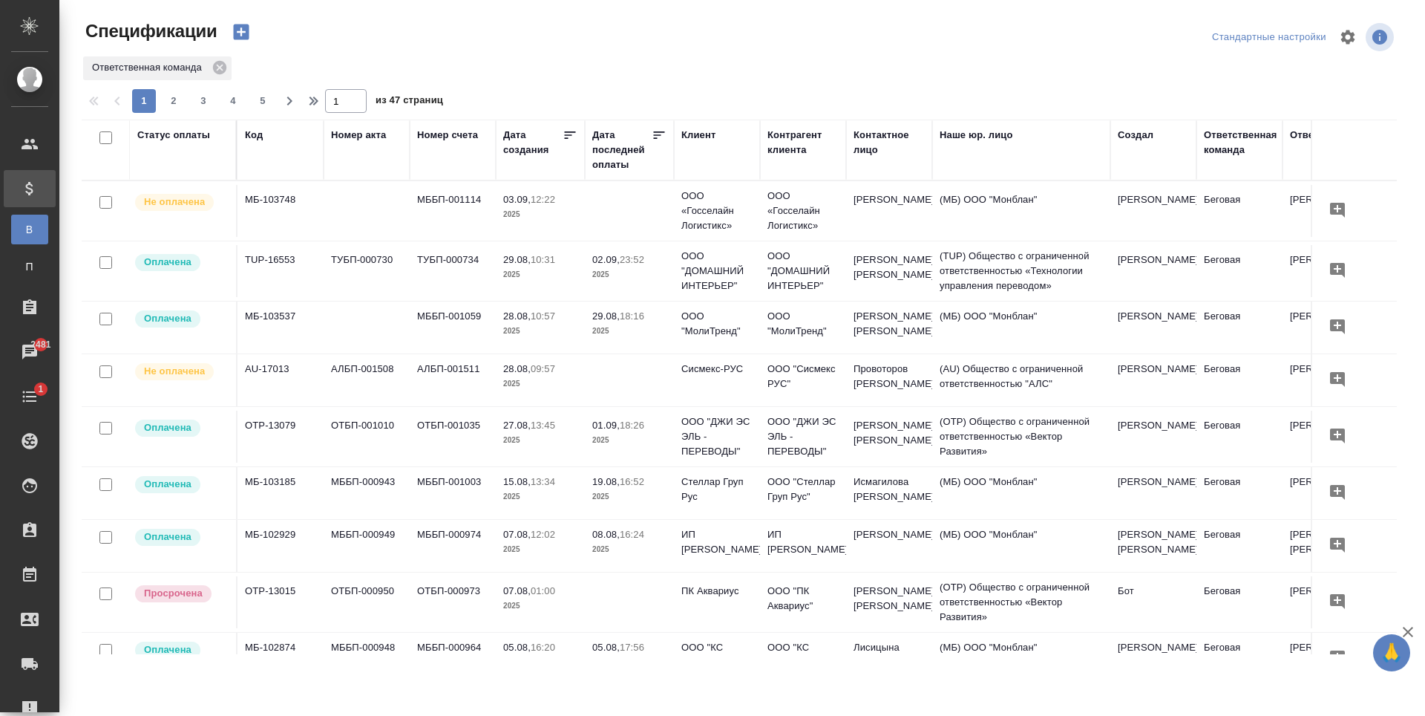
click at [699, 134] on div "Клиент" at bounding box center [698, 135] width 34 height 15
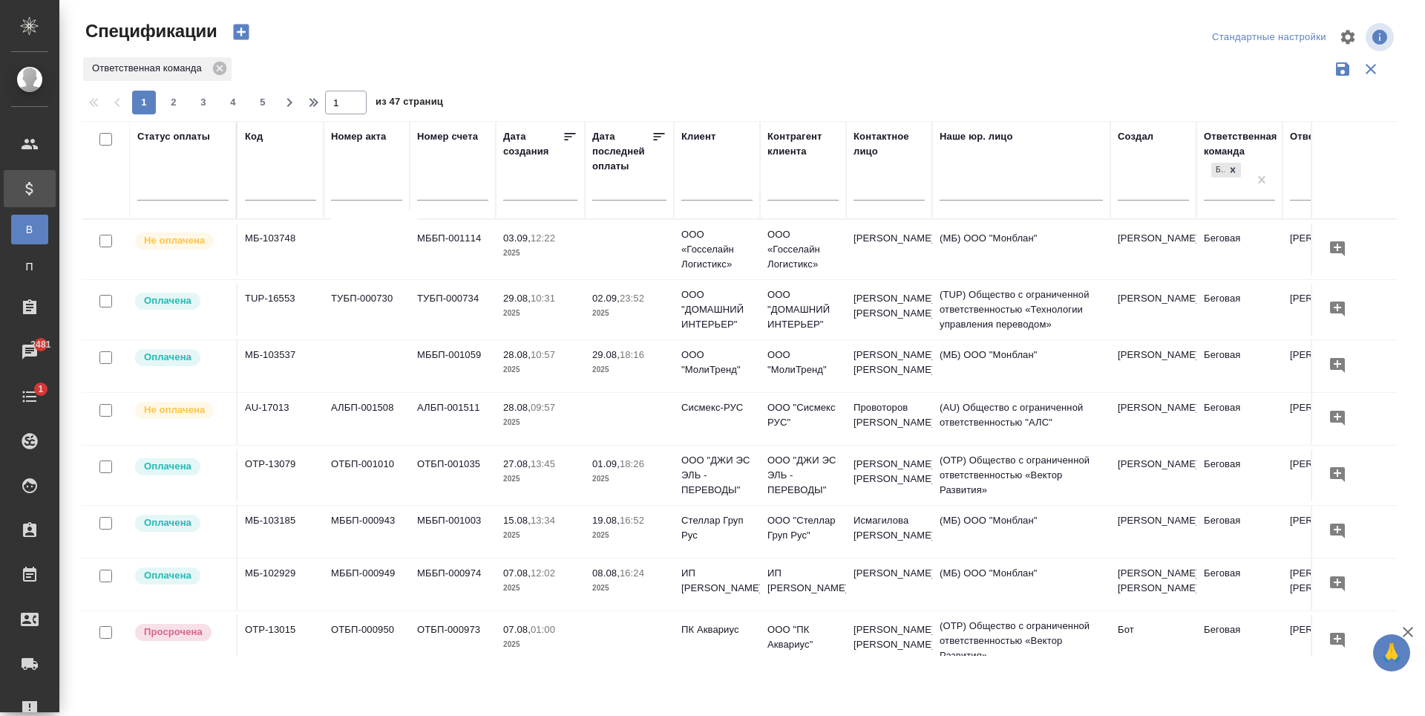
click at [713, 192] on input "text" at bounding box center [716, 190] width 71 height 19
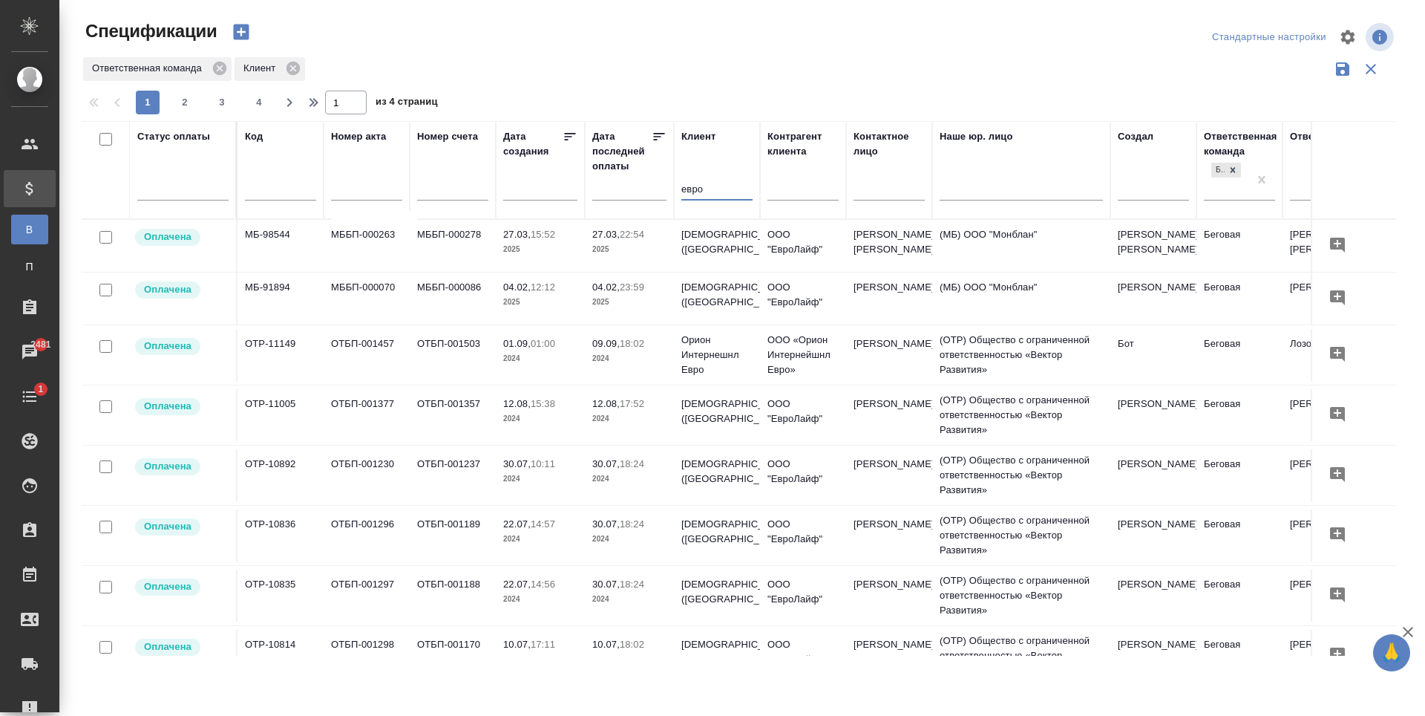
type input "евро"
click at [247, 29] on icon "button" at bounding box center [241, 32] width 16 height 16
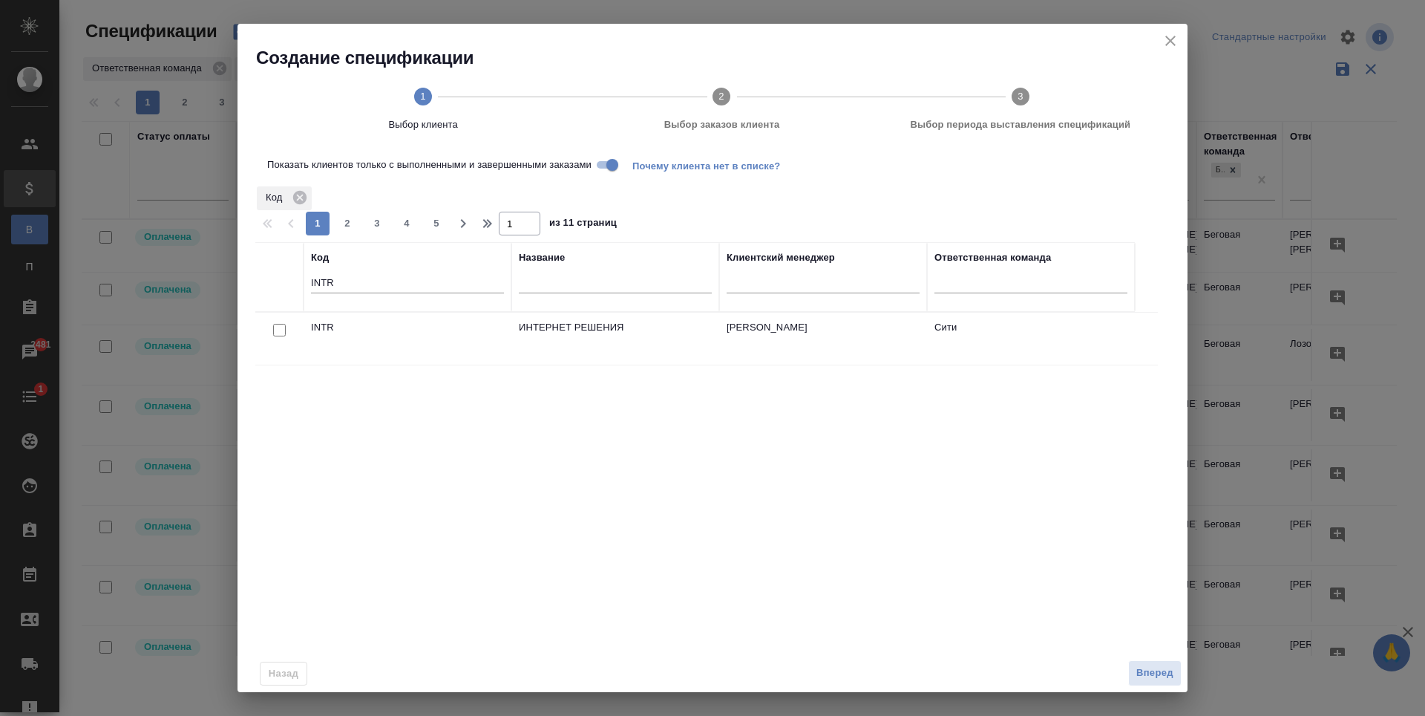
click at [379, 279] on input "INTR" at bounding box center [407, 284] width 193 height 19
type input "I"
type input "EvRL"
click at [356, 327] on td "EVRL" at bounding box center [408, 339] width 208 height 52
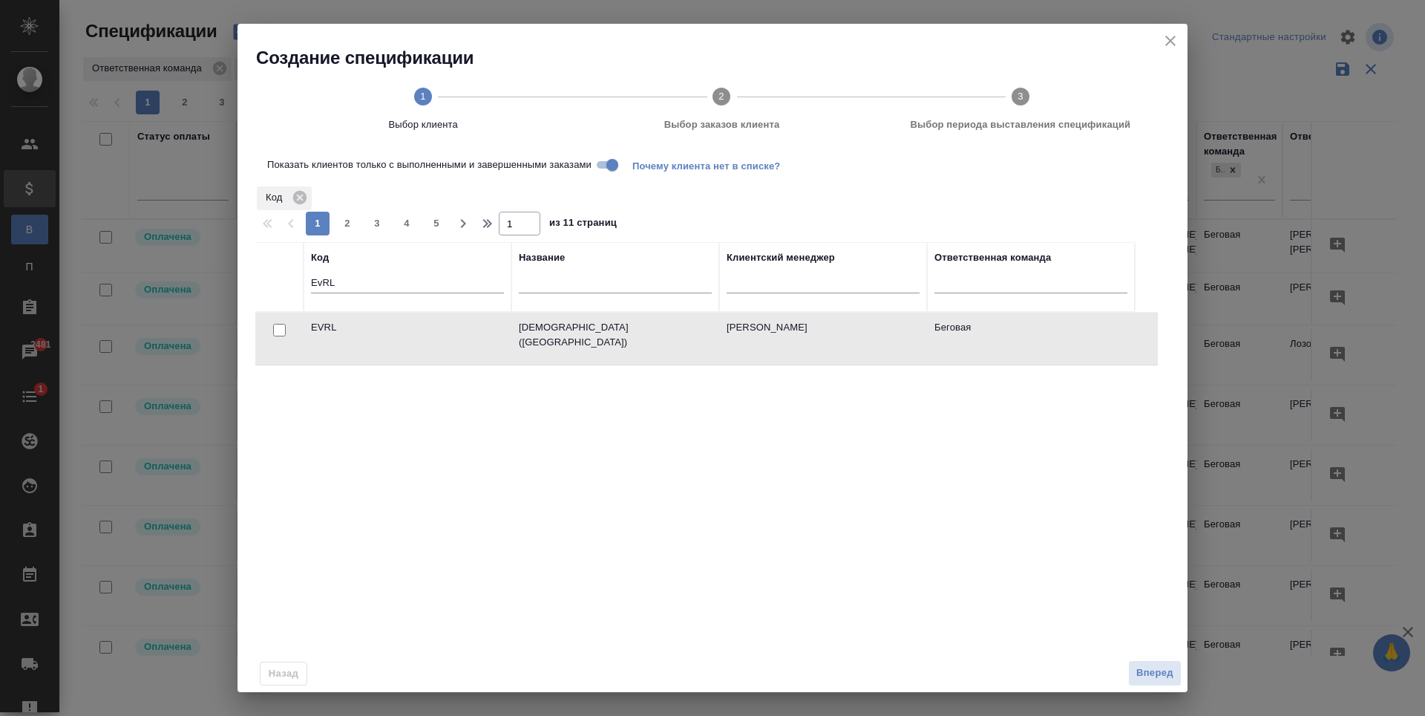
click at [356, 327] on td "EVRL" at bounding box center [408, 339] width 208 height 52
click at [279, 329] on input "checkbox" at bounding box center [279, 330] width 13 height 13
checkbox input "true"
click at [1145, 667] on span "Вперед" at bounding box center [1154, 672] width 37 height 17
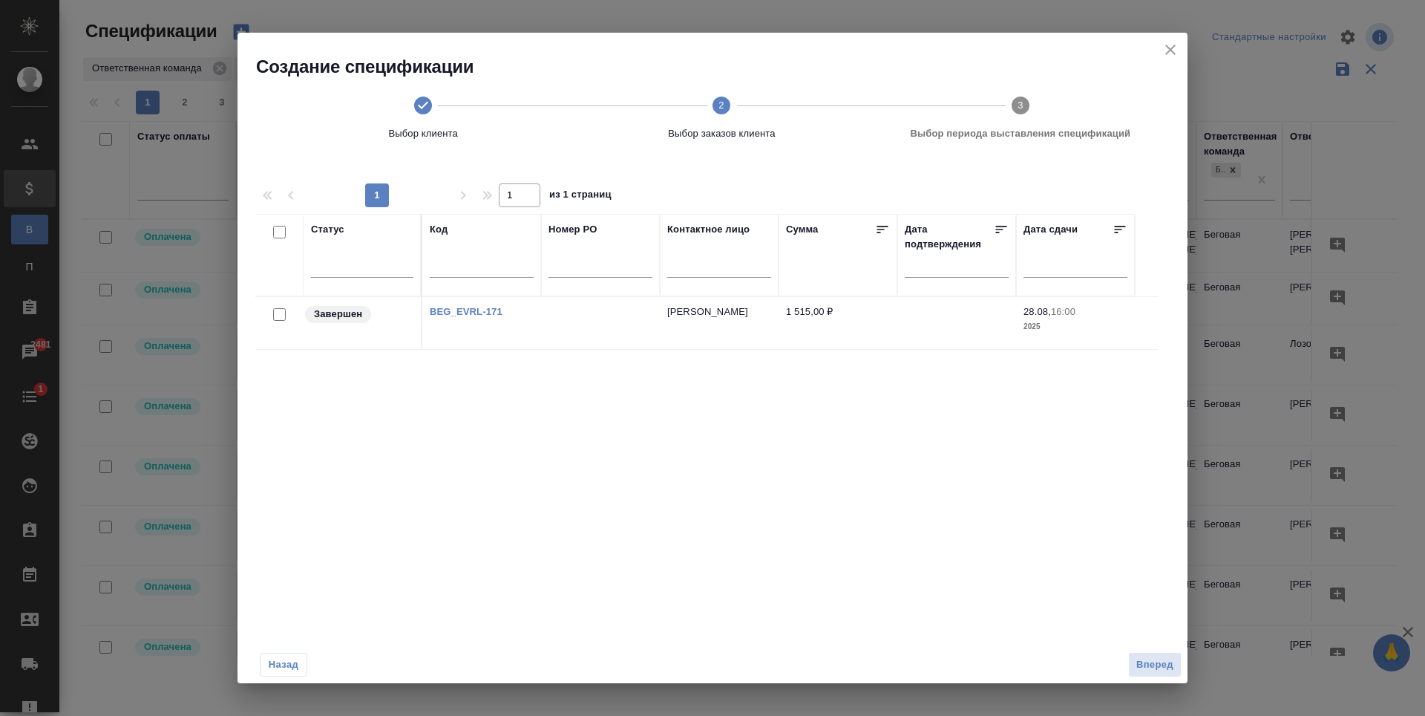
click at [275, 315] on input "checkbox" at bounding box center [279, 314] width 13 height 13
checkbox input "true"
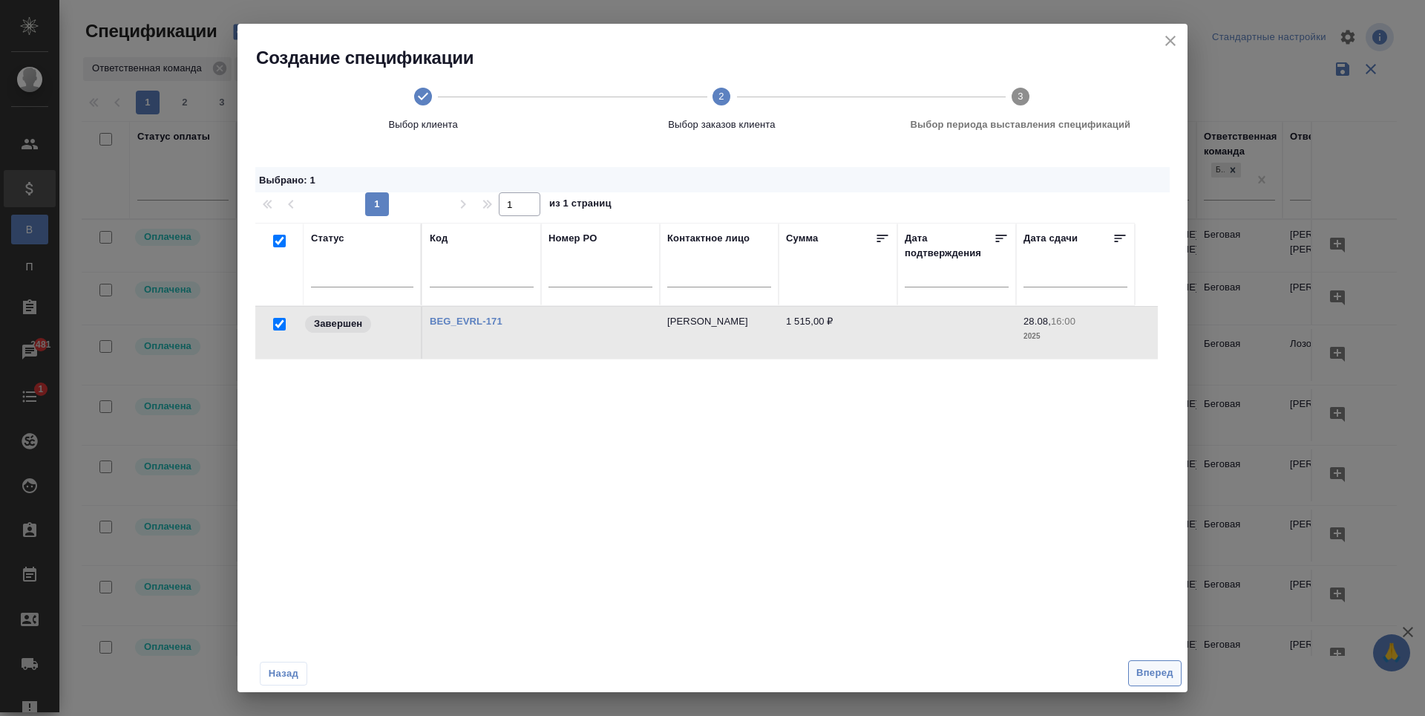
click at [1146, 676] on span "Вперед" at bounding box center [1154, 672] width 37 height 17
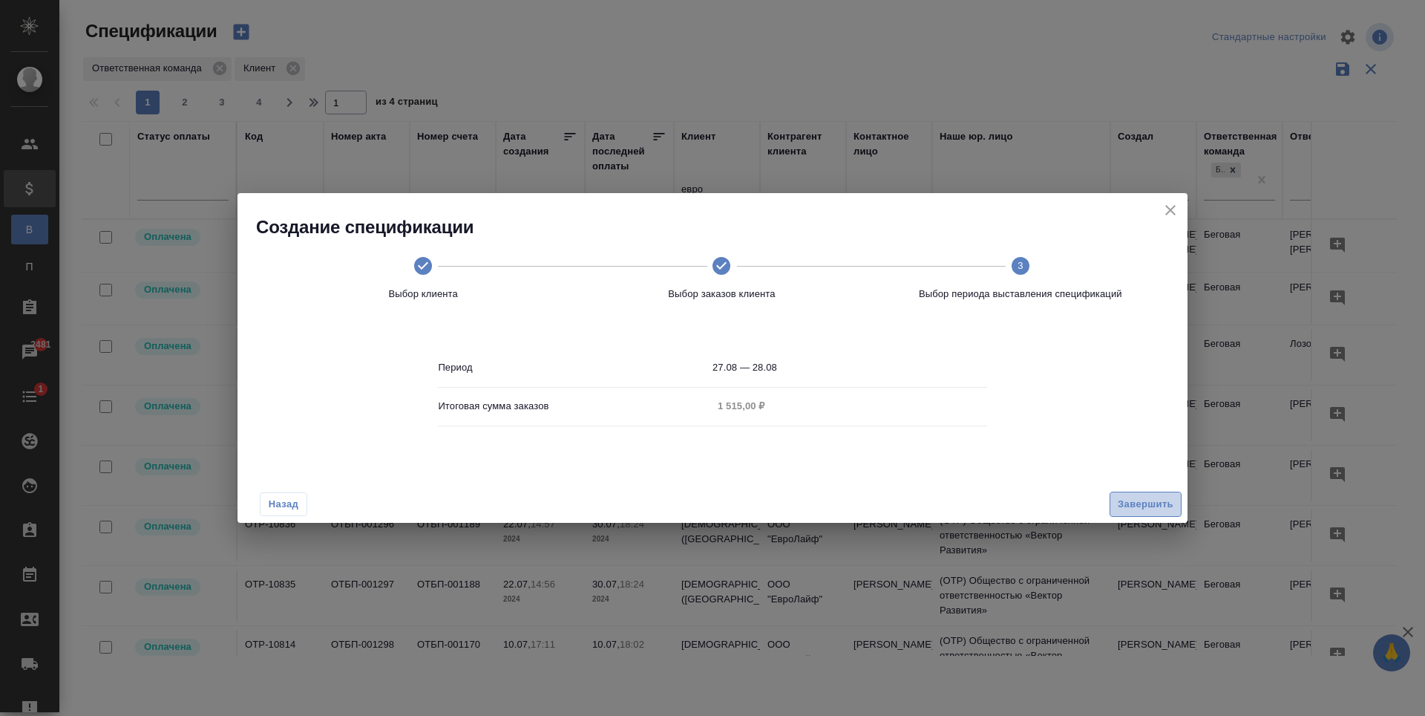
click at [1142, 510] on span "Завершить" at bounding box center [1146, 504] width 56 height 17
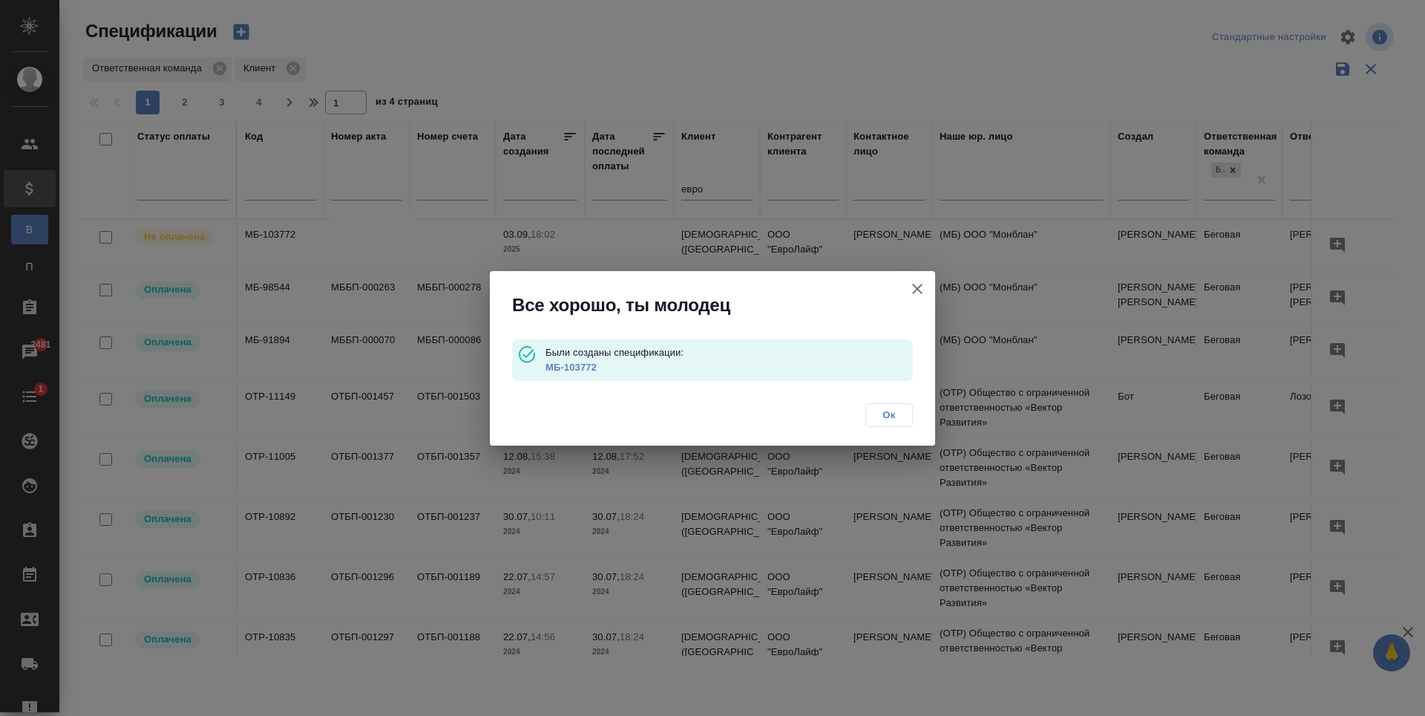
click at [563, 371] on link "МБ-103772" at bounding box center [571, 366] width 51 height 11
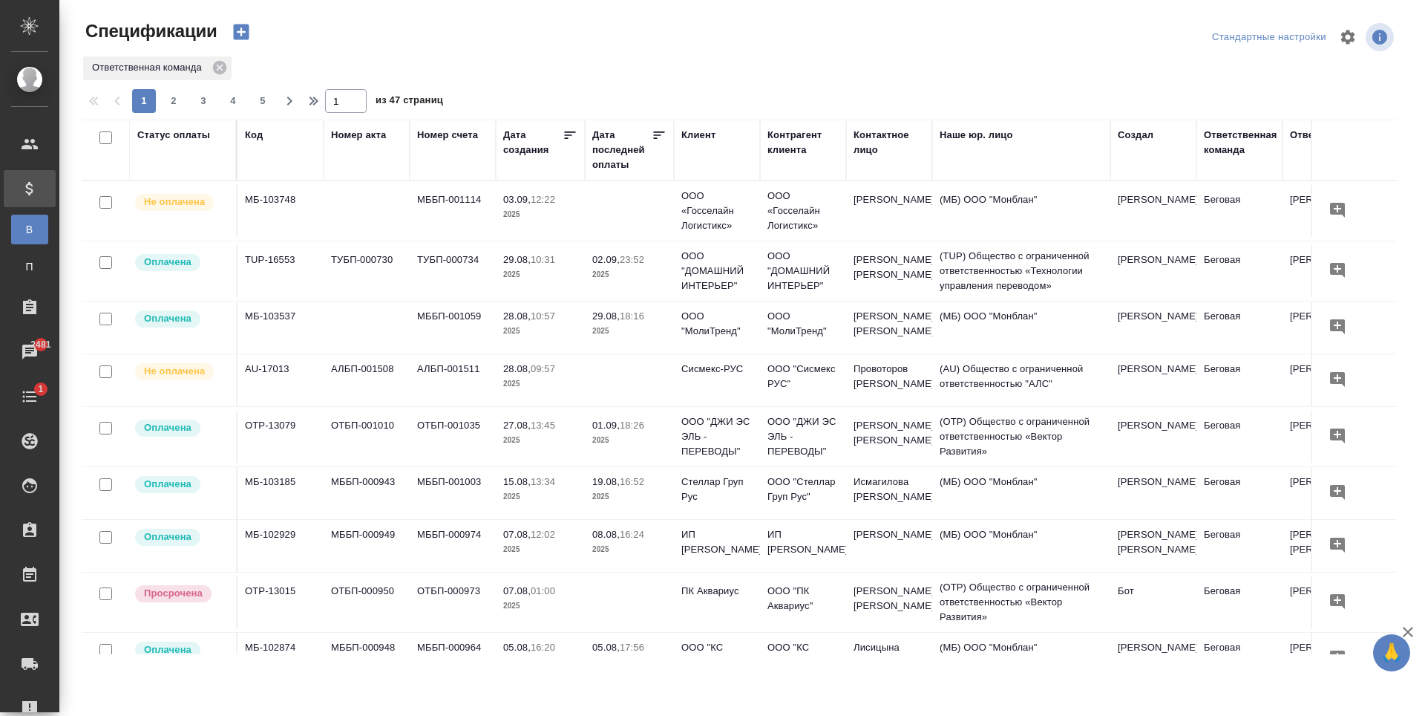
click at [703, 135] on div "Клиент" at bounding box center [698, 135] width 34 height 15
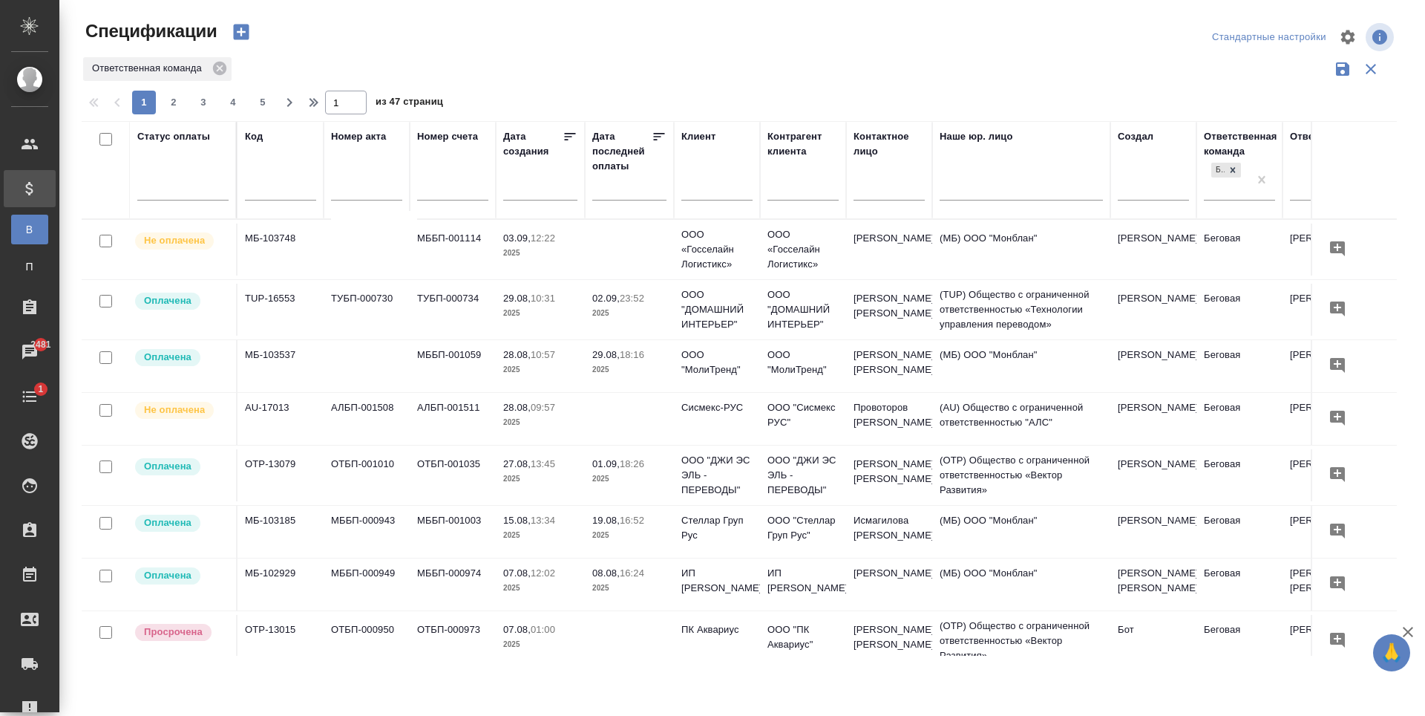
click at [710, 189] on input "text" at bounding box center [716, 190] width 71 height 19
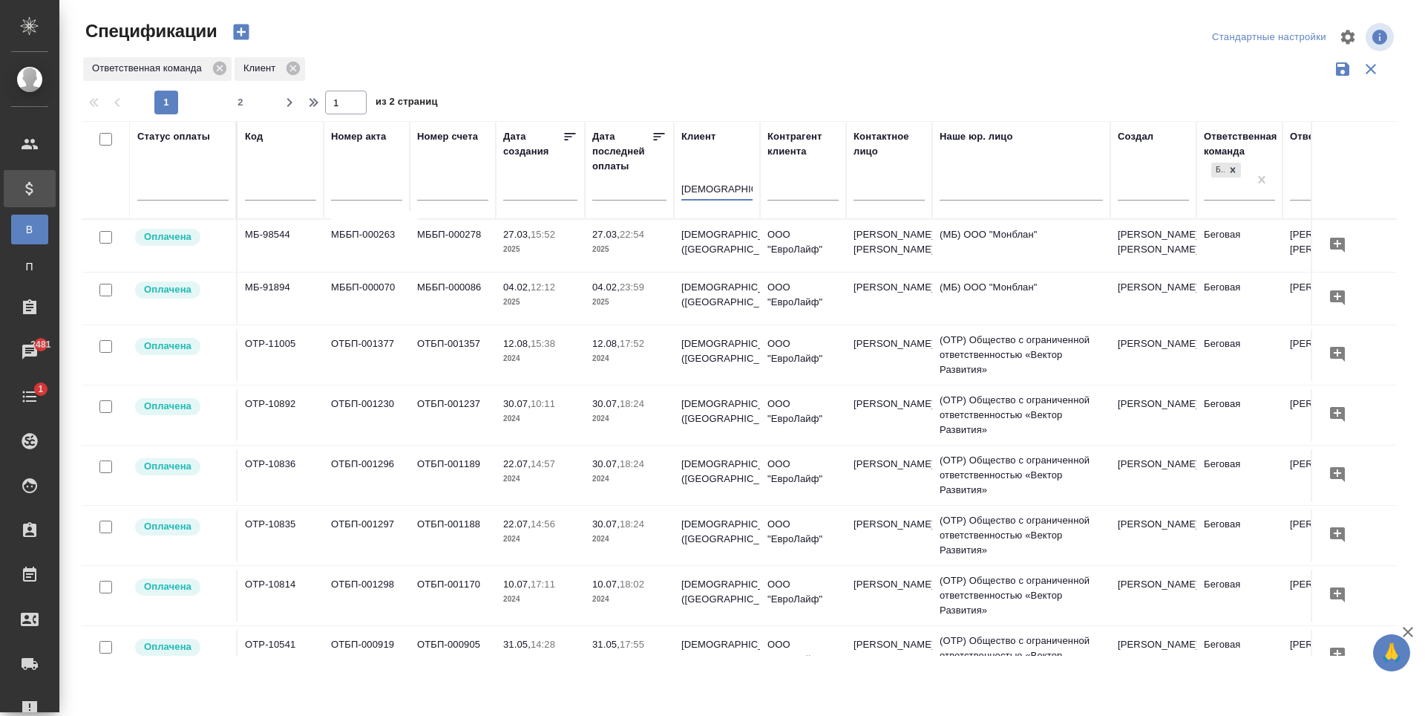
type input "[DEMOGRAPHIC_DATA]"
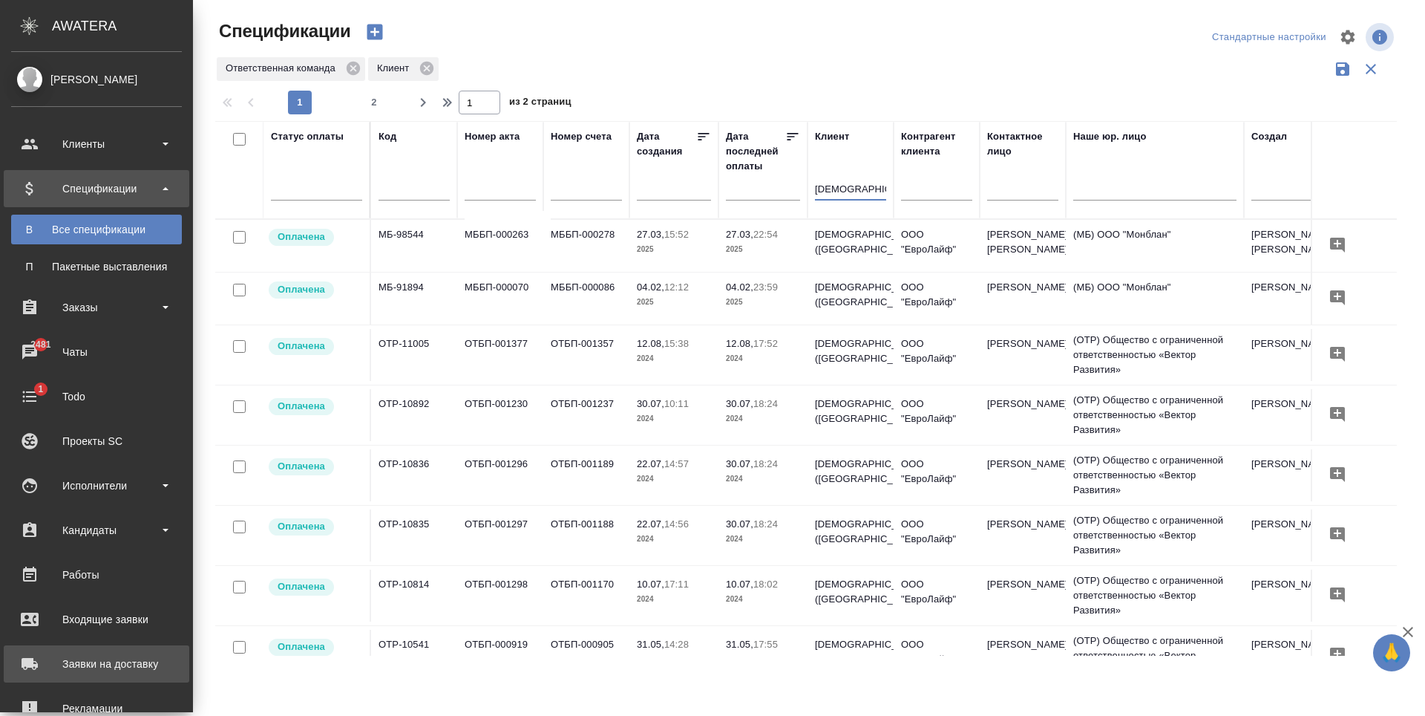
click at [90, 670] on div "Заявки на доставку" at bounding box center [96, 663] width 171 height 22
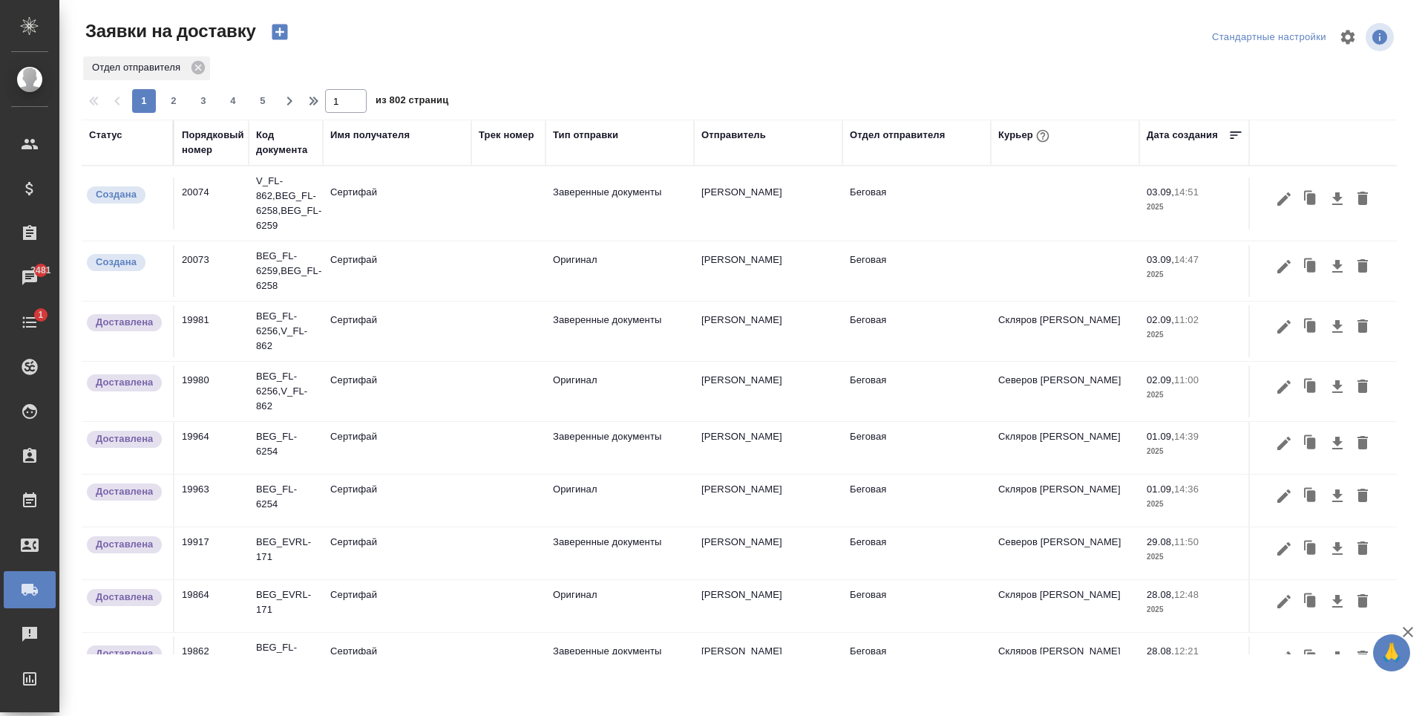
click at [433, 279] on td "Сертифай" at bounding box center [397, 271] width 148 height 52
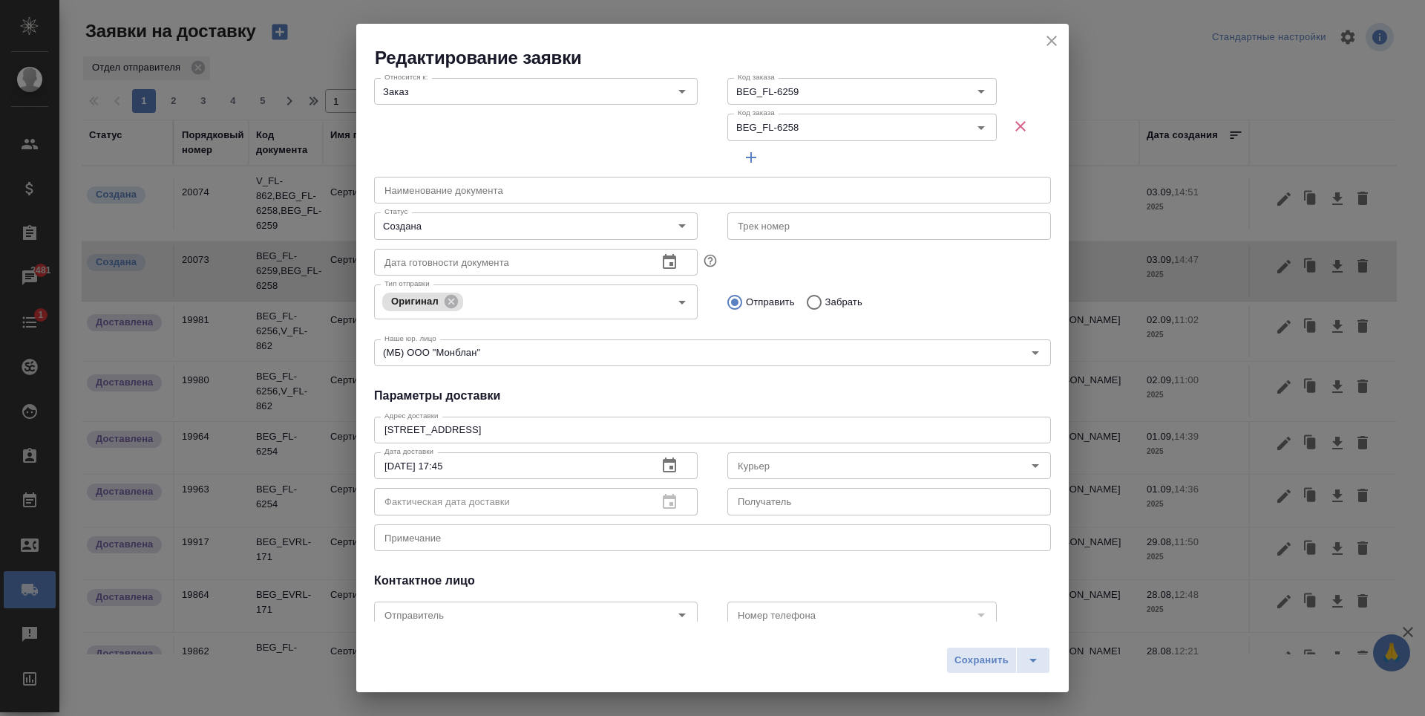
scroll to position [148, 0]
click at [814, 456] on input "Курьер" at bounding box center [864, 460] width 265 height 18
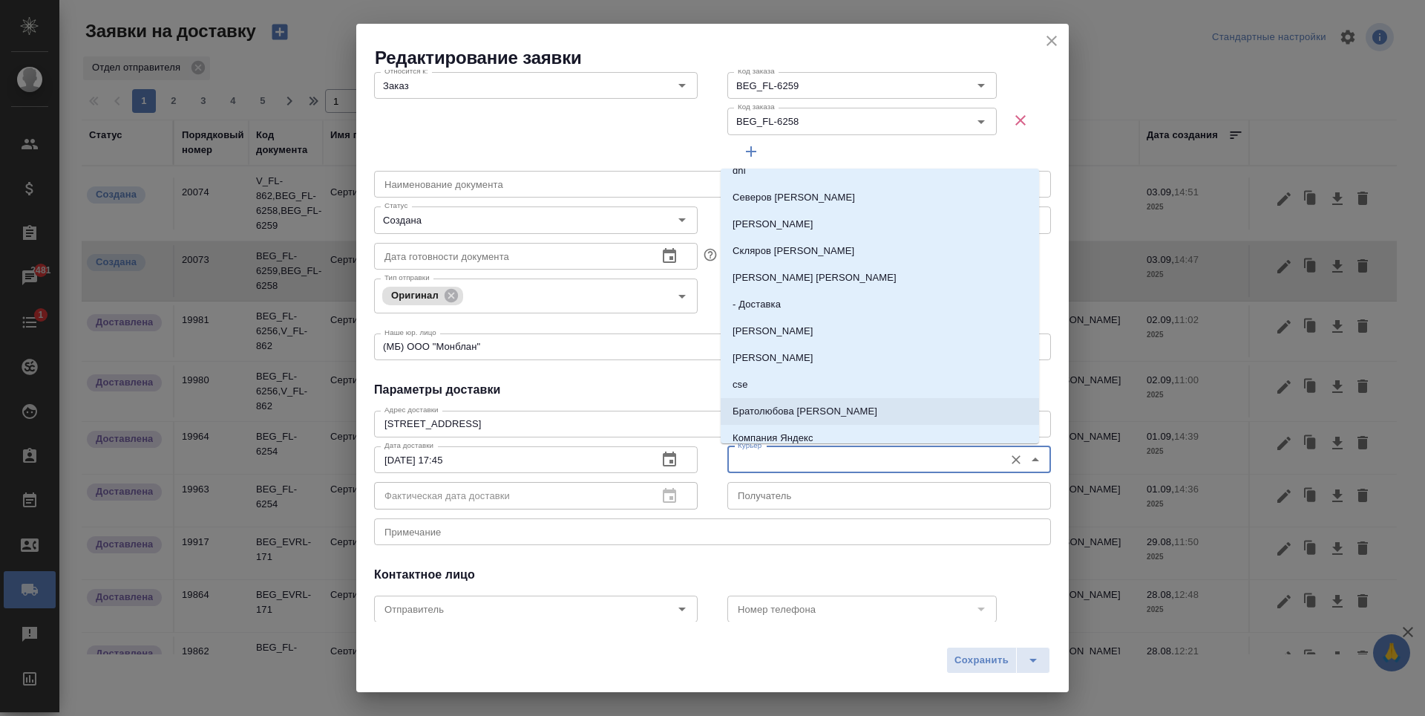
click at [815, 407] on p "Братолюбова Наталья" at bounding box center [805, 411] width 145 height 15
type input "Братолюбова Наталья"
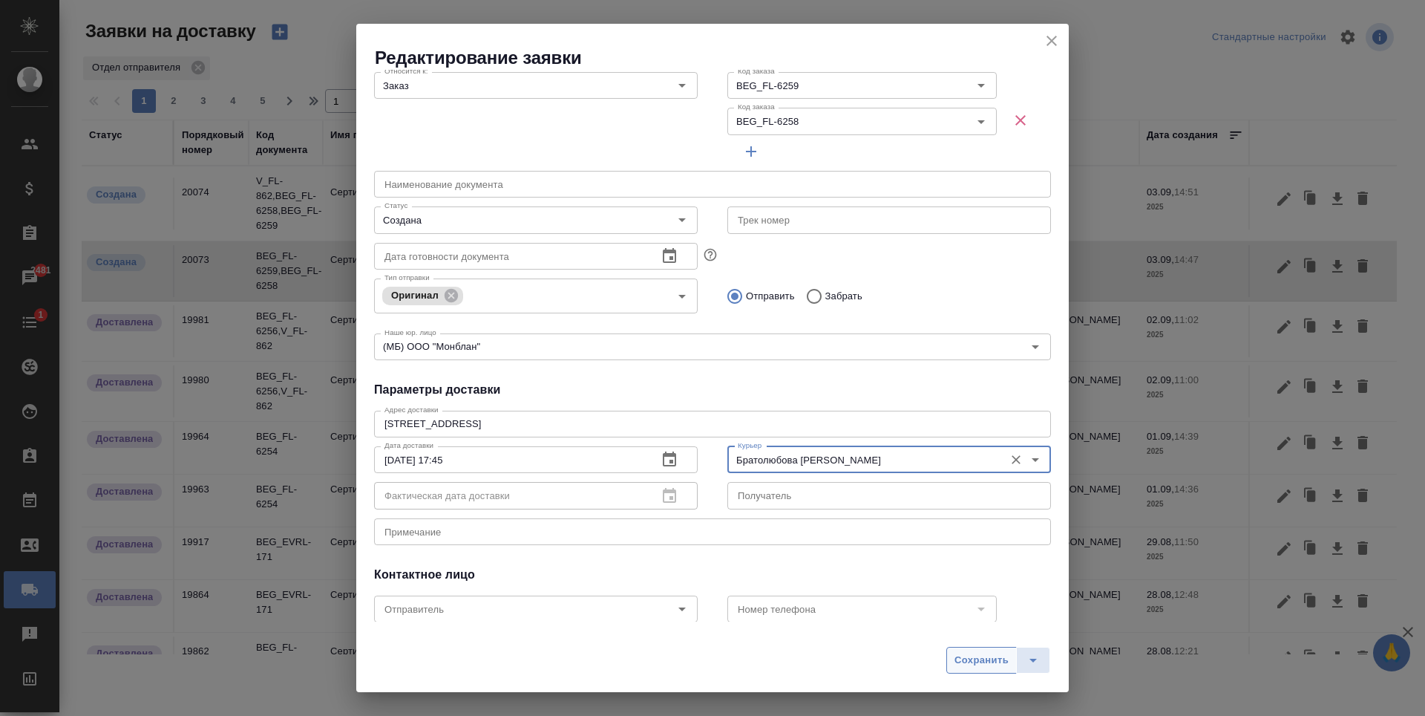
click at [973, 665] on span "Сохранить" at bounding box center [982, 660] width 54 height 17
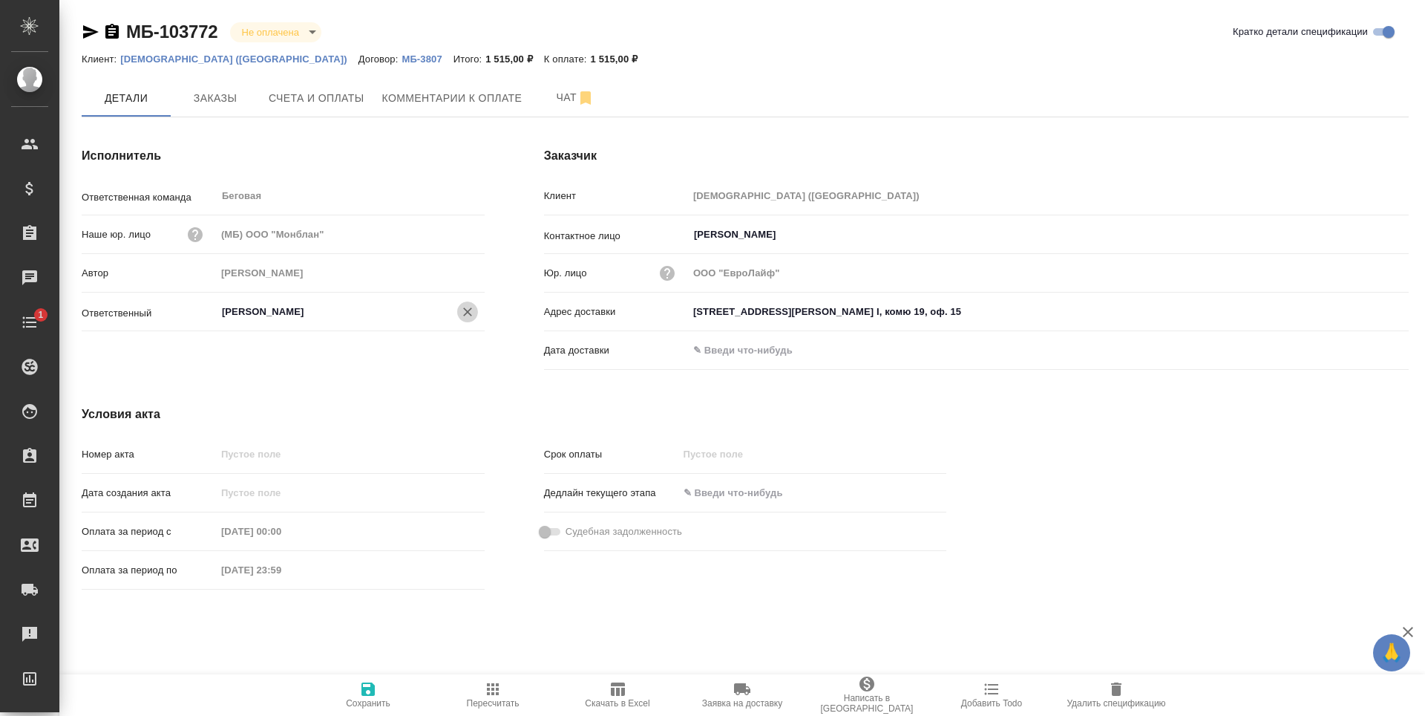
click at [472, 312] on icon "Очистить" at bounding box center [467, 311] width 15 height 15
type input "F"
click at [399, 342] on li "[PERSON_NAME]" at bounding box center [350, 345] width 269 height 27
type input "[PERSON_NAME]"
click at [364, 687] on icon "button" at bounding box center [367, 688] width 13 height 13
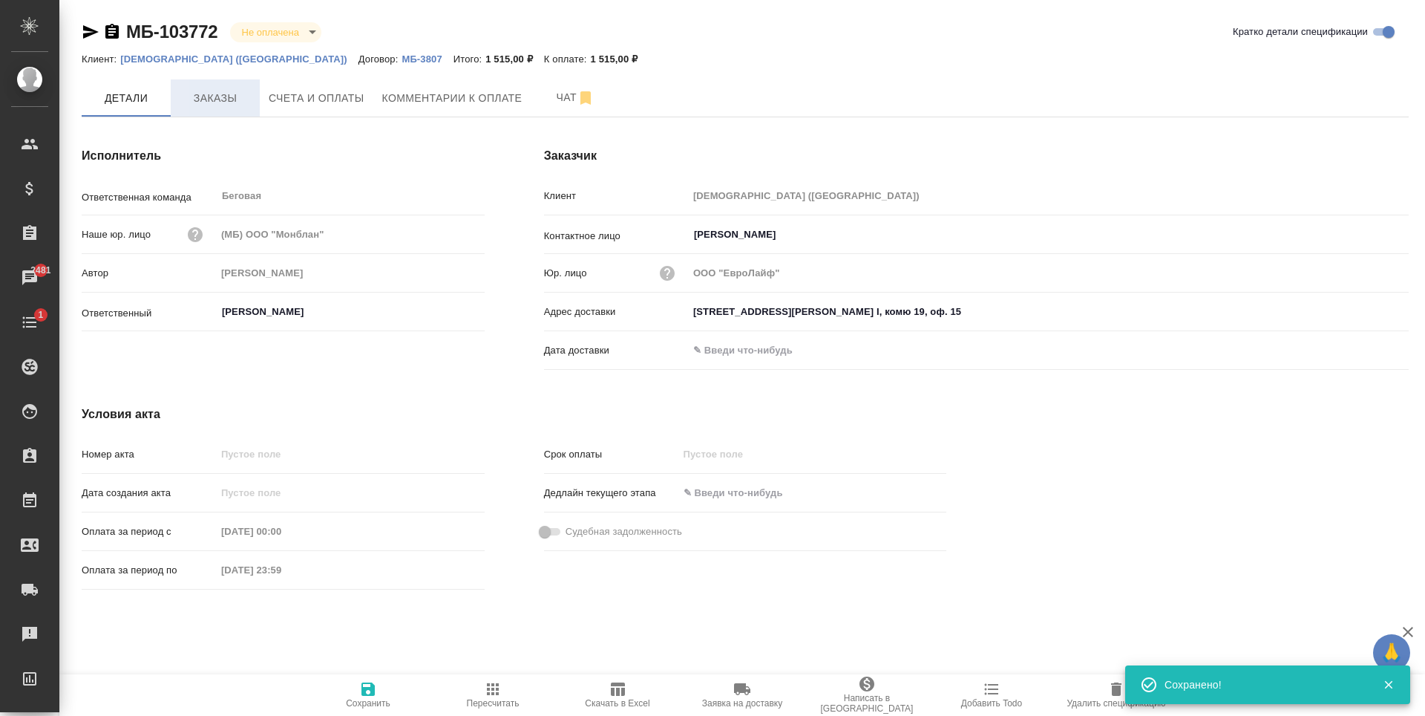
click at [205, 113] on button "Заказы" at bounding box center [215, 97] width 89 height 37
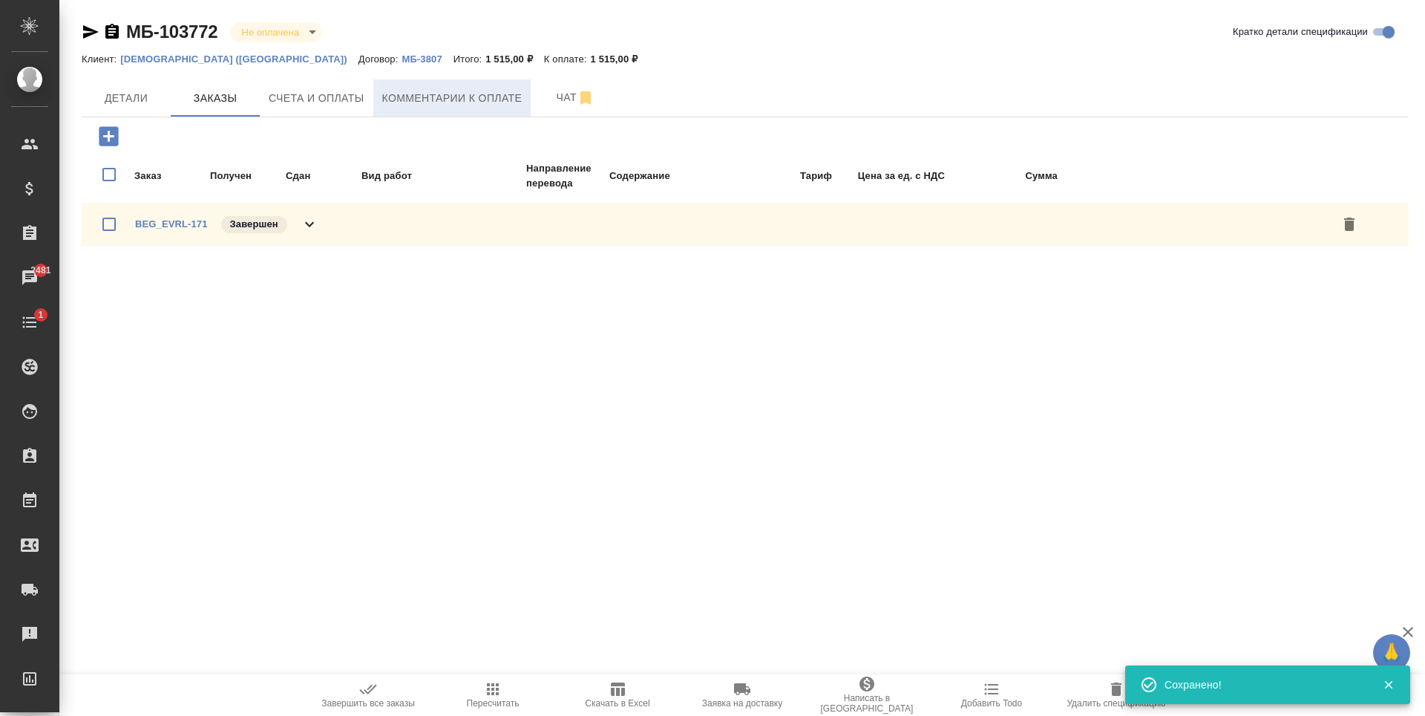
click at [443, 83] on button "Комментарии к оплате" at bounding box center [452, 97] width 158 height 37
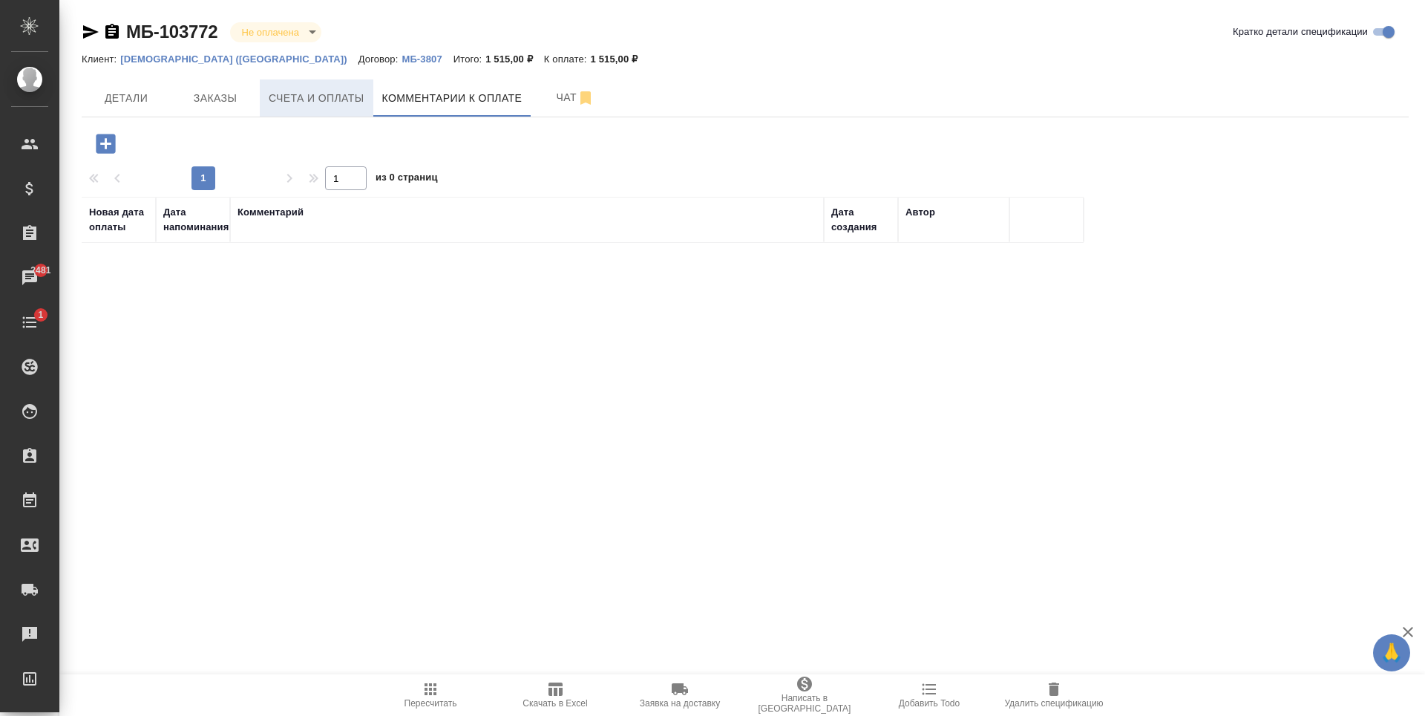
click at [327, 115] on button "Счета и оплаты" at bounding box center [317, 97] width 114 height 37
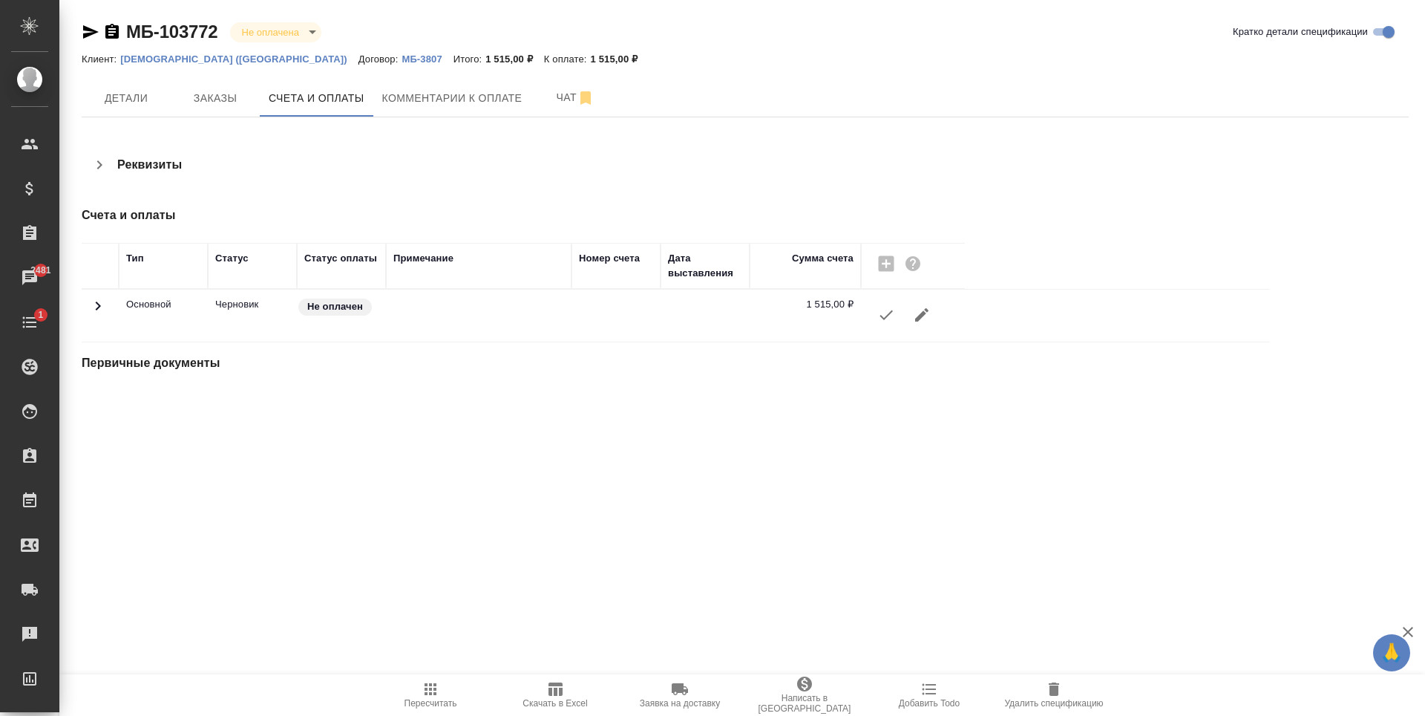
click at [888, 318] on icon "button" at bounding box center [886, 315] width 18 height 18
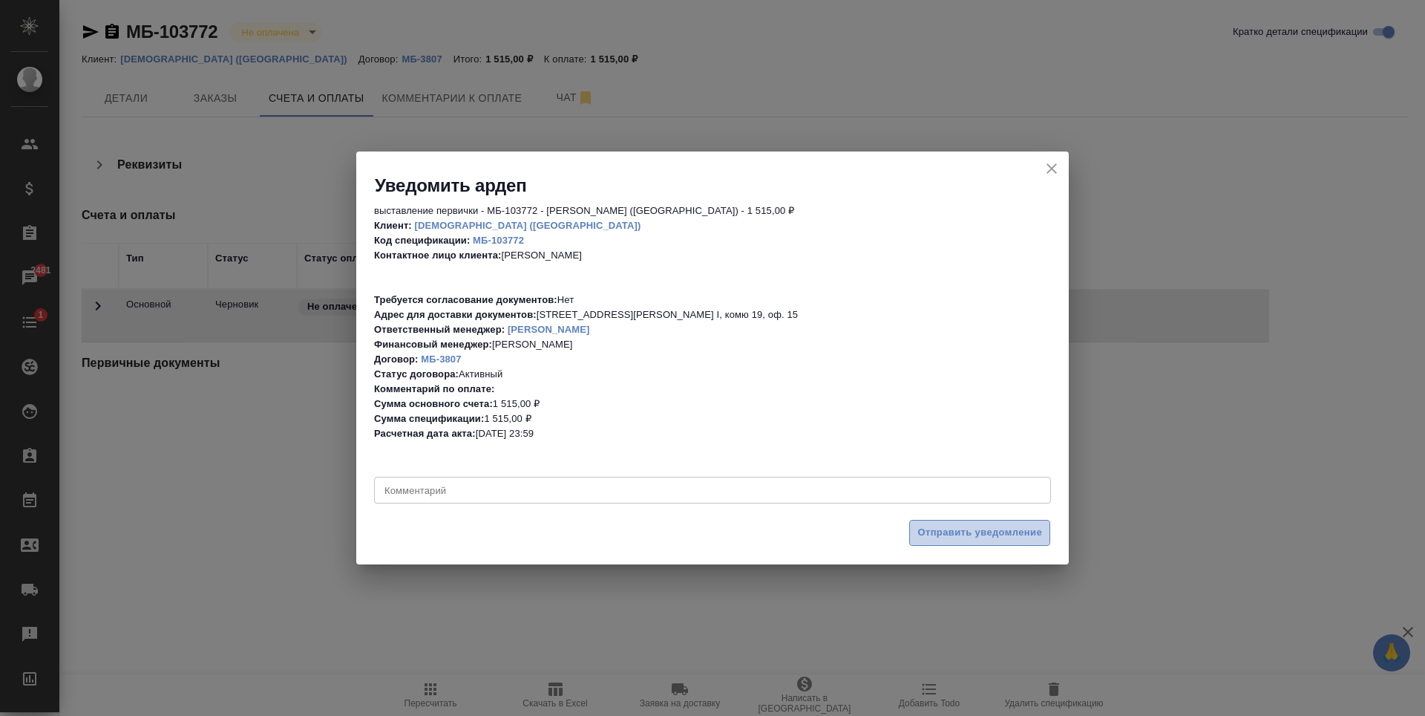
click at [983, 529] on span "Отправить уведомление" at bounding box center [979, 532] width 125 height 17
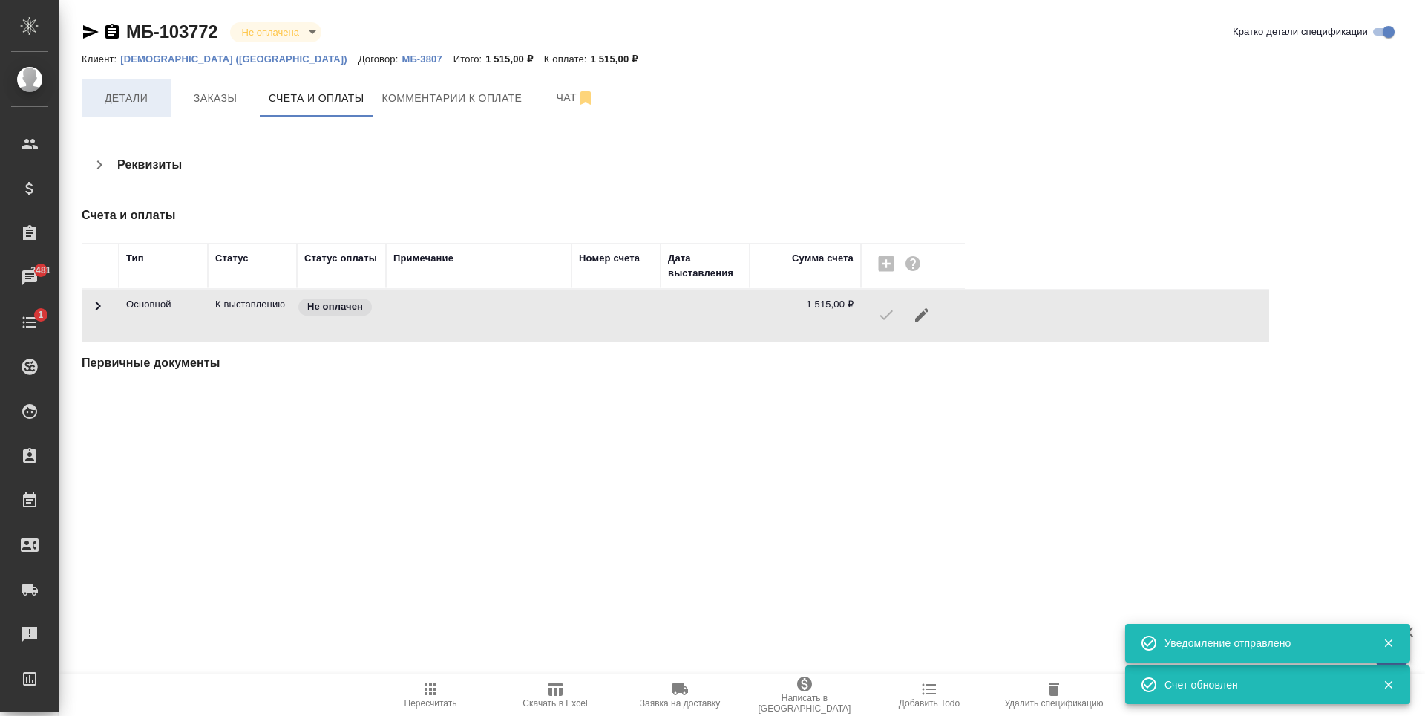
click at [152, 112] on button "Детали" at bounding box center [126, 97] width 89 height 37
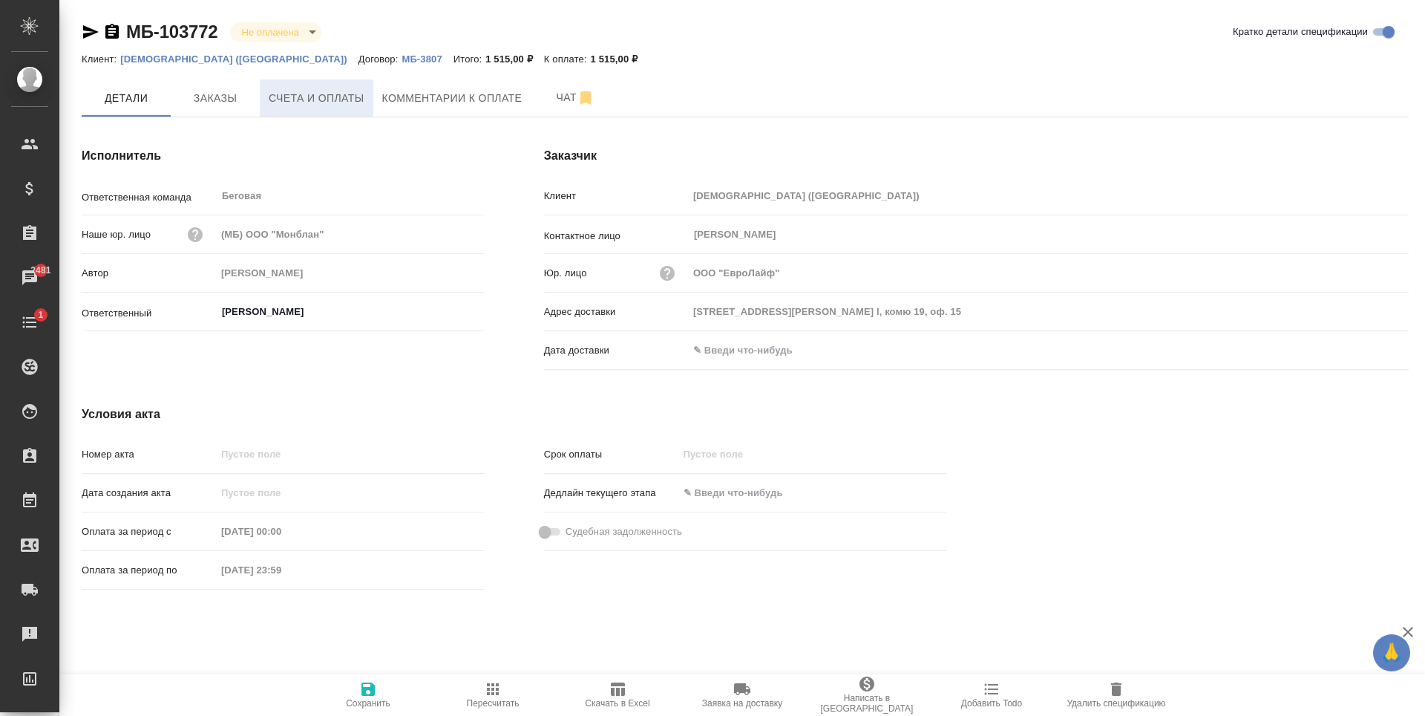
click at [354, 108] on button "Счета и оплаты" at bounding box center [317, 97] width 114 height 37
